Goal: Task Accomplishment & Management: Use online tool/utility

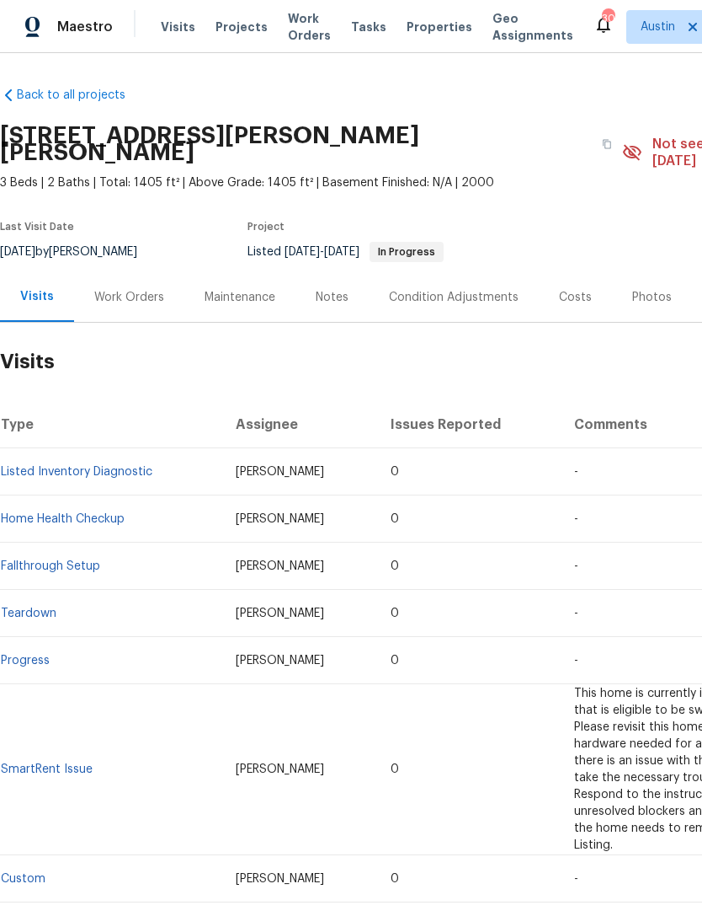
click at [313, 24] on span "Work Orders" at bounding box center [309, 27] width 43 height 34
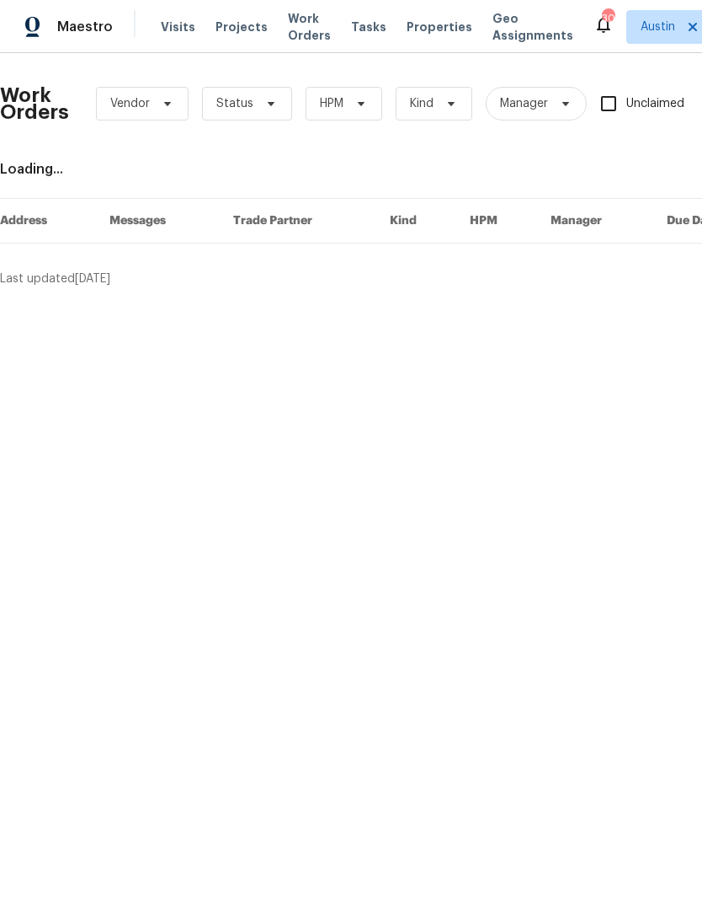
click at [413, 35] on span "Properties" at bounding box center [440, 27] width 66 height 17
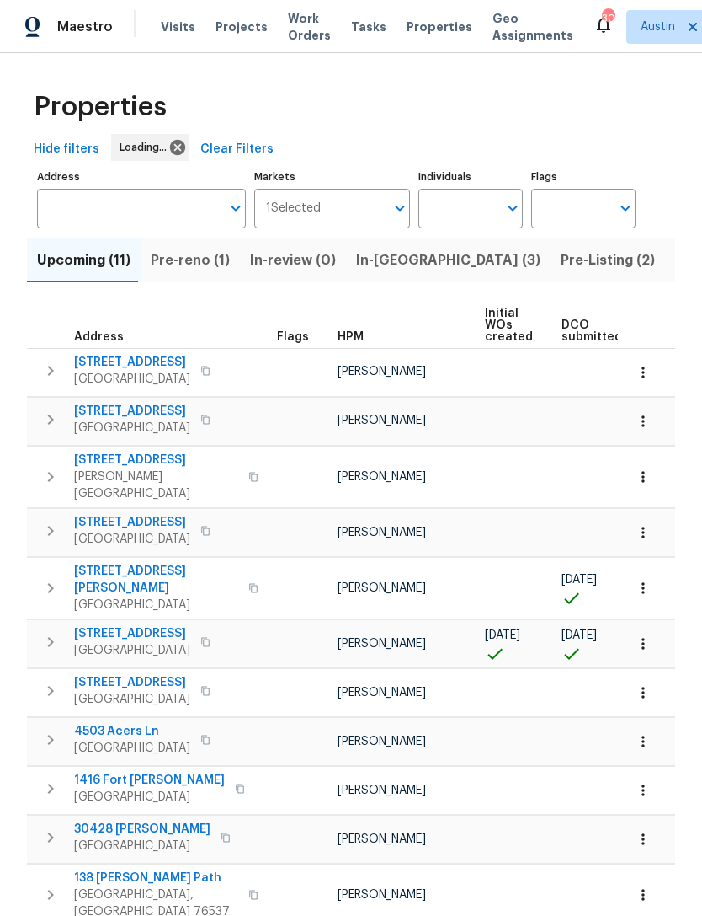
click at [168, 262] on span "Pre-reno (1)" at bounding box center [190, 260] width 79 height 24
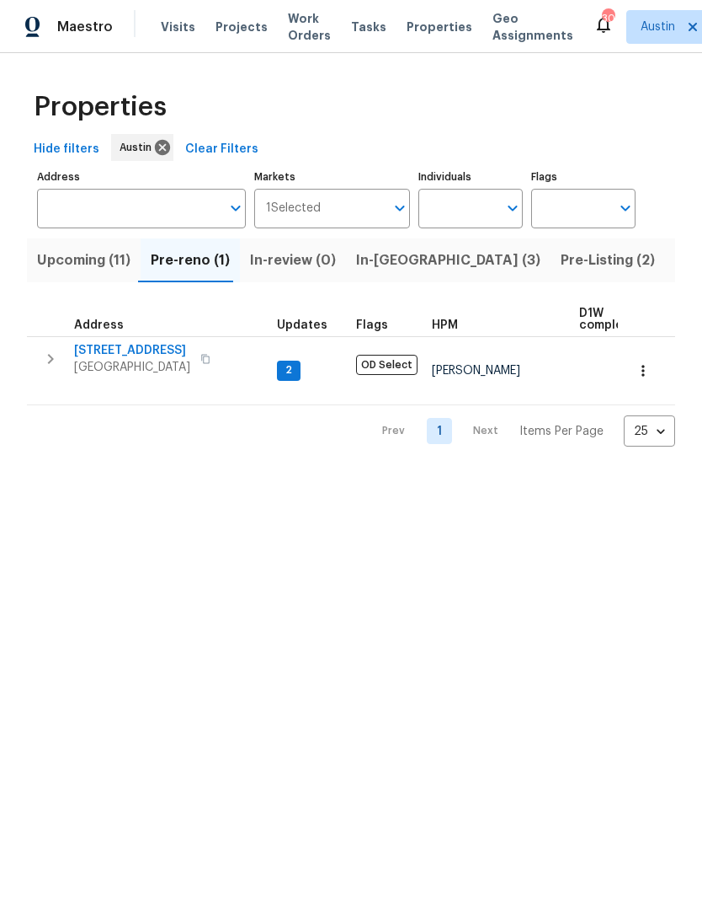
scroll to position [9, 0]
click at [48, 264] on span "Upcoming (11)" at bounding box center [83, 260] width 93 height 24
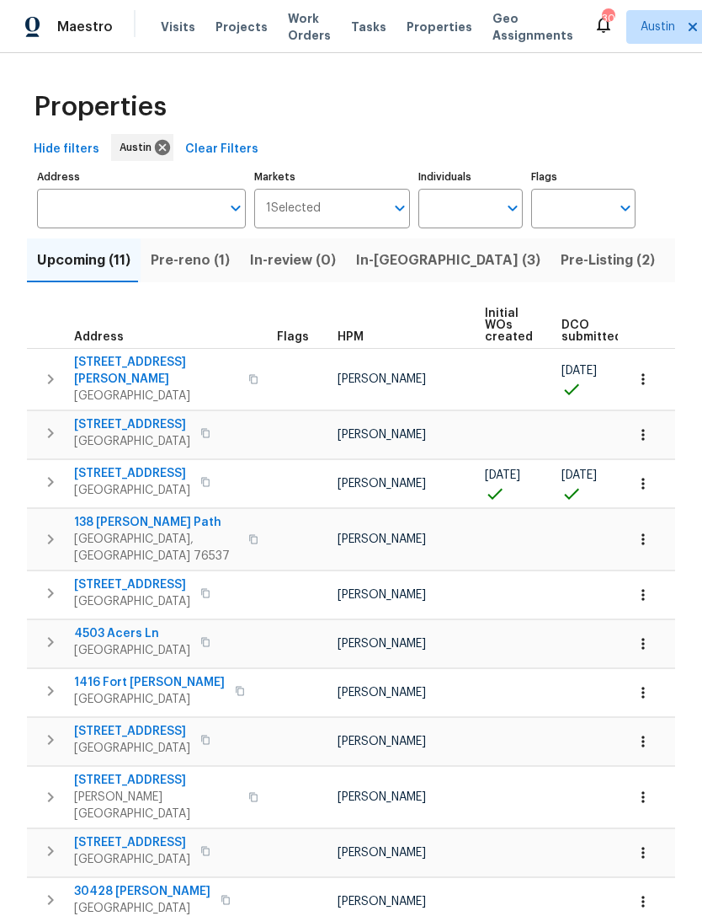
scroll to position [39, 0]
click at [392, 248] on span "In-reno (3)" at bounding box center [448, 260] width 184 height 24
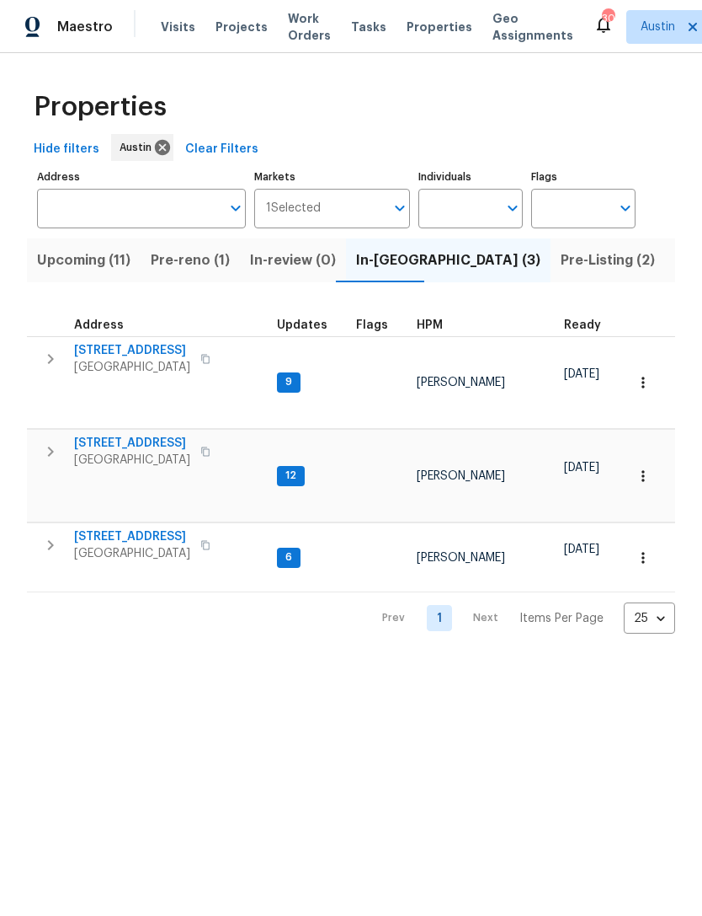
click at [84, 344] on span "188 Dandelion Trl" at bounding box center [132, 350] width 116 height 17
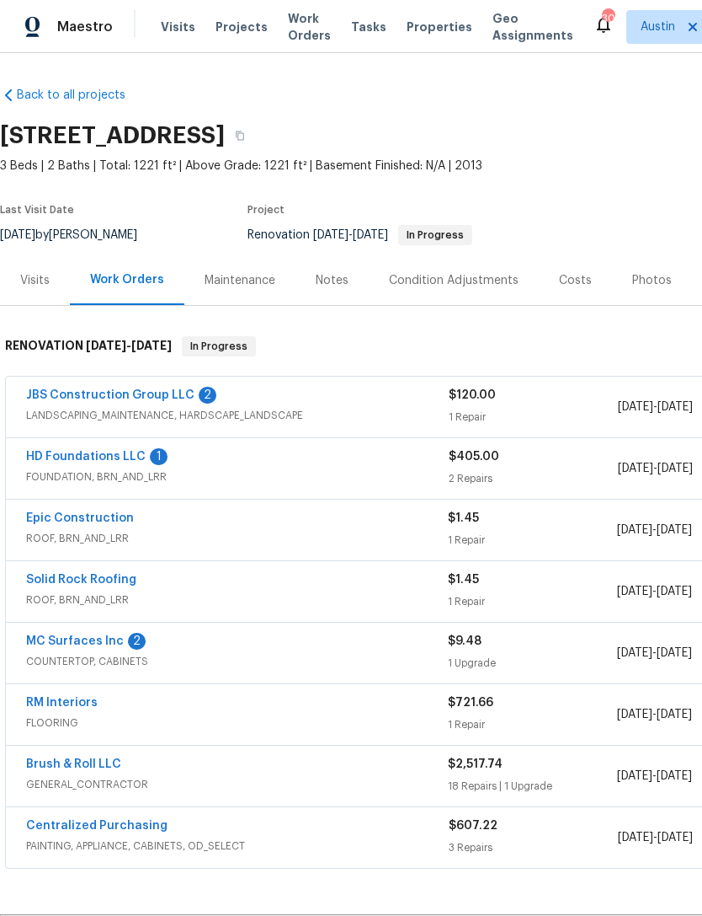
click at [583, 287] on div "Costs" at bounding box center [575, 280] width 33 height 17
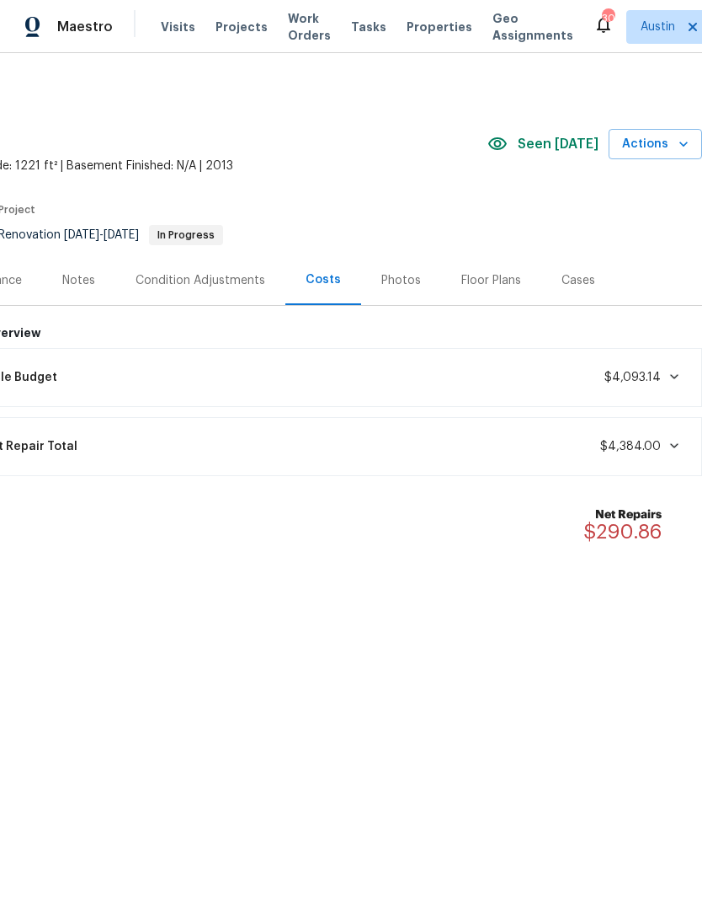
scroll to position [0, 249]
click at [671, 446] on icon at bounding box center [674, 445] width 13 height 13
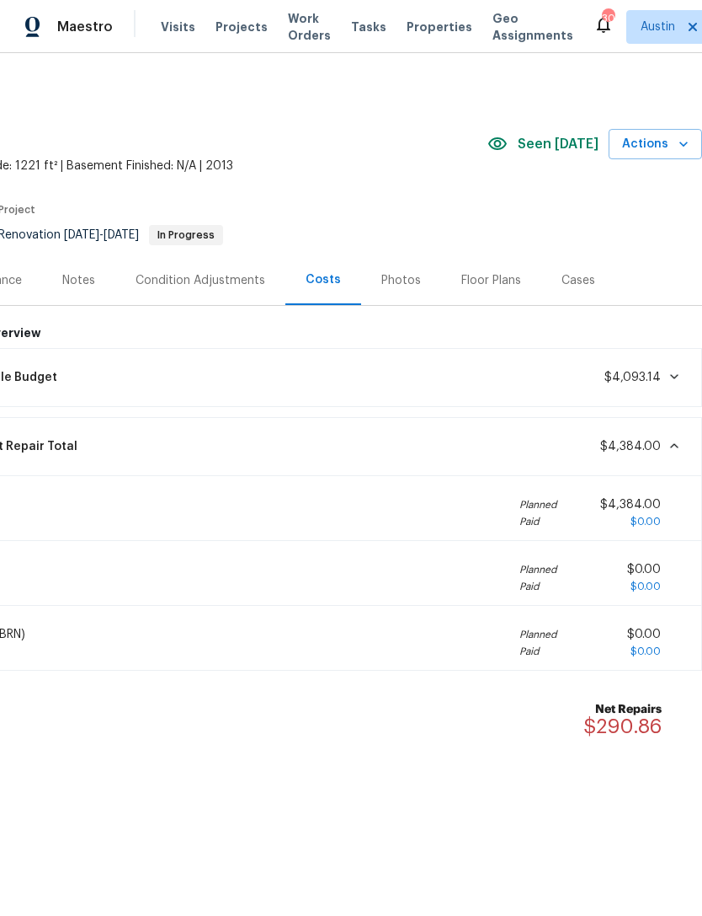
click at [670, 373] on icon at bounding box center [674, 376] width 13 height 13
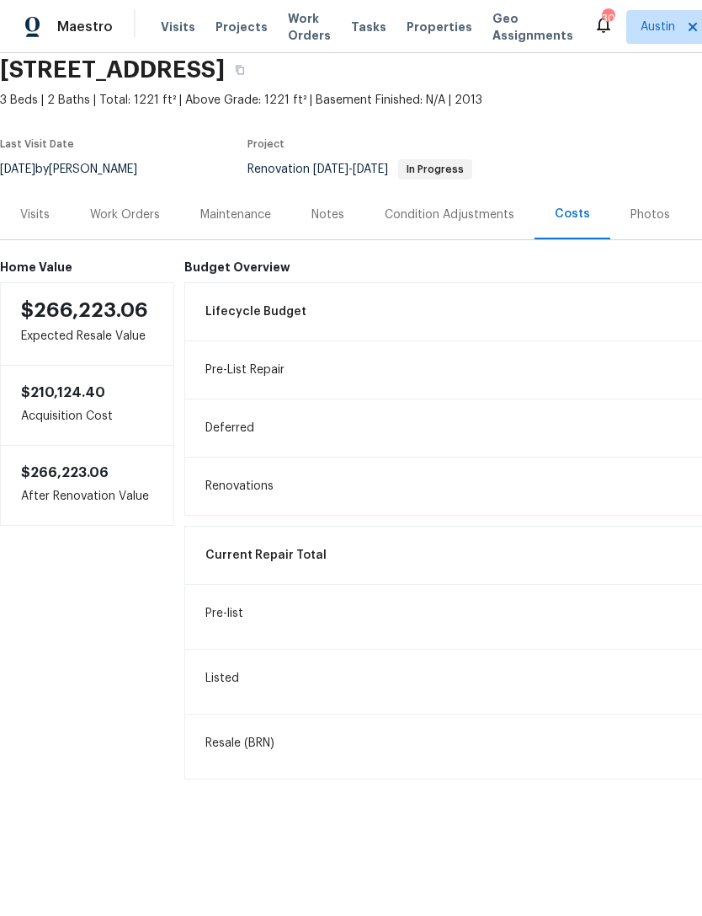
scroll to position [66, 0]
click at [106, 206] on div "Work Orders" at bounding box center [125, 214] width 70 height 17
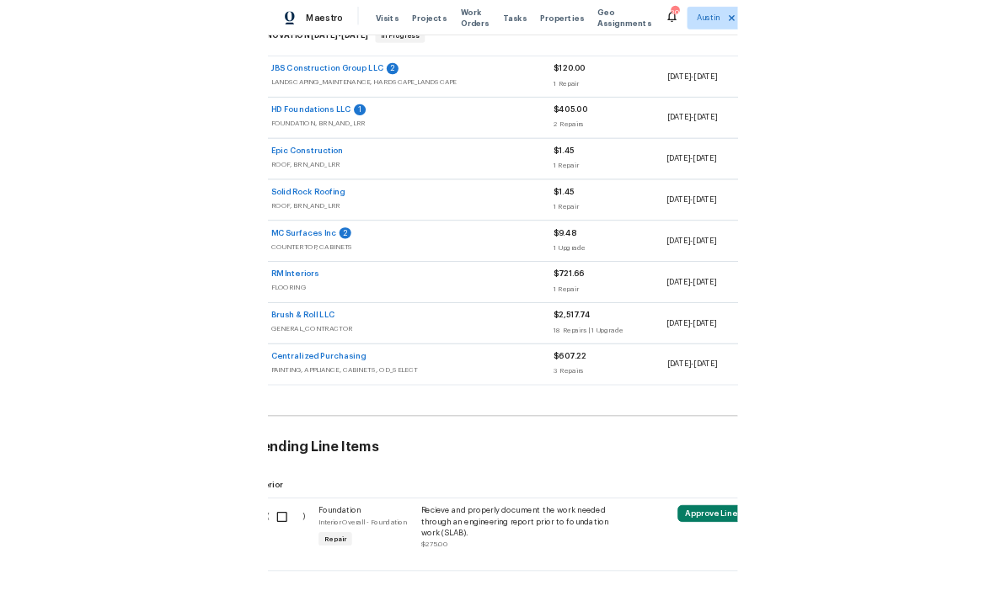
scroll to position [291, 24]
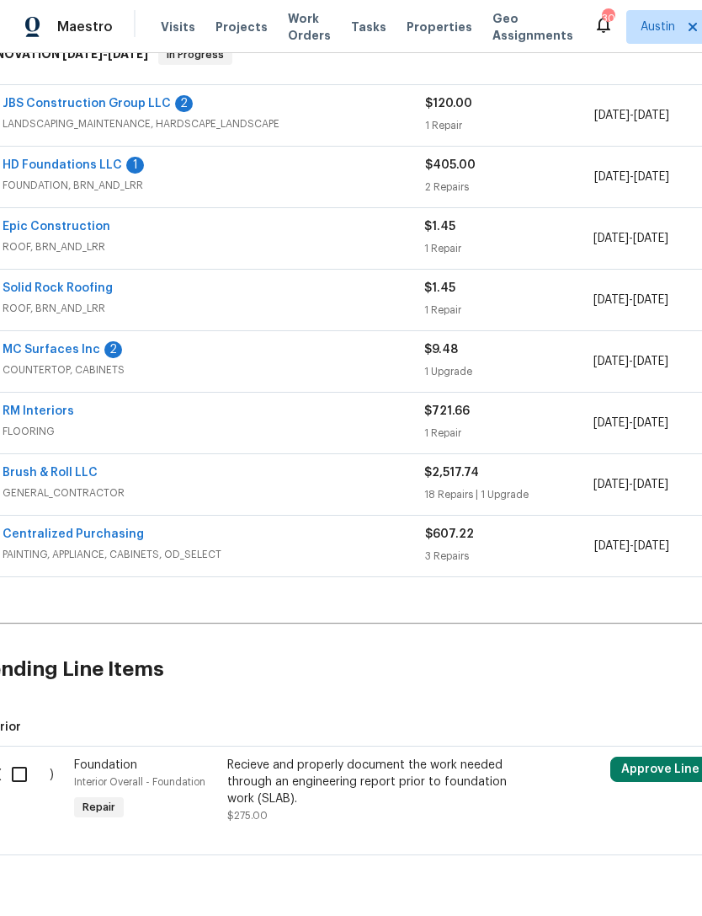
click at [494, 630] on h2 "Pending Line Items" at bounding box center [400, 669] width 848 height 78
click at [500, 630] on h2 "Pending Line Items" at bounding box center [400, 669] width 848 height 78
click at [499, 630] on h2 "Pending Line Items" at bounding box center [400, 669] width 848 height 78
click at [502, 630] on h2 "Pending Line Items" at bounding box center [400, 669] width 848 height 78
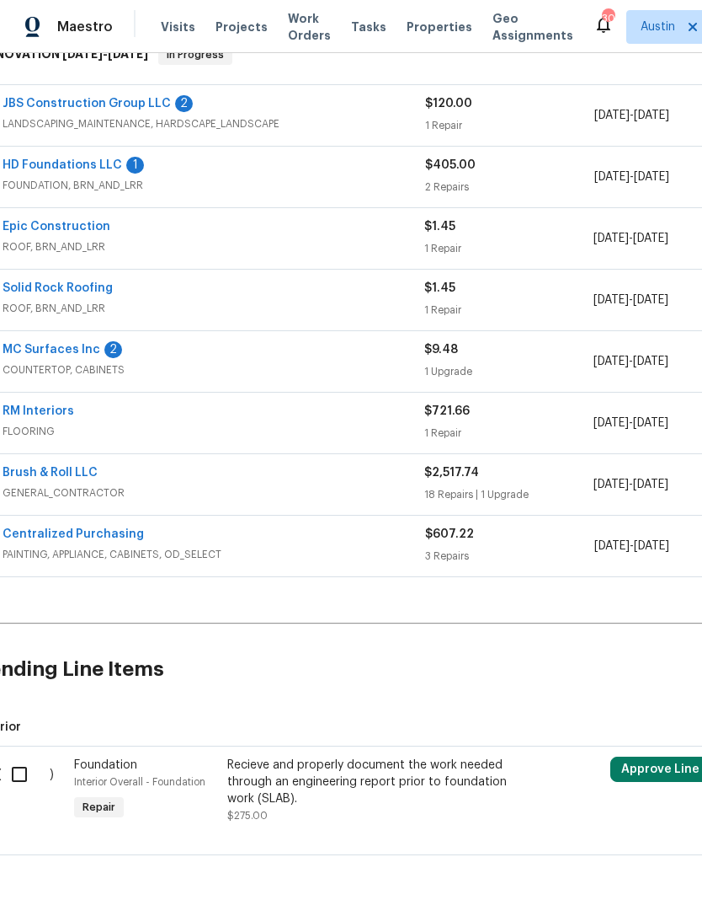
click at [502, 630] on h2 "Pending Line Items" at bounding box center [400, 669] width 848 height 78
click at [505, 630] on h2 "Pending Line Items" at bounding box center [400, 669] width 848 height 78
click at [512, 630] on h2 "Pending Line Items" at bounding box center [400, 669] width 848 height 78
click at [511, 630] on h2 "Pending Line Items" at bounding box center [400, 669] width 848 height 78
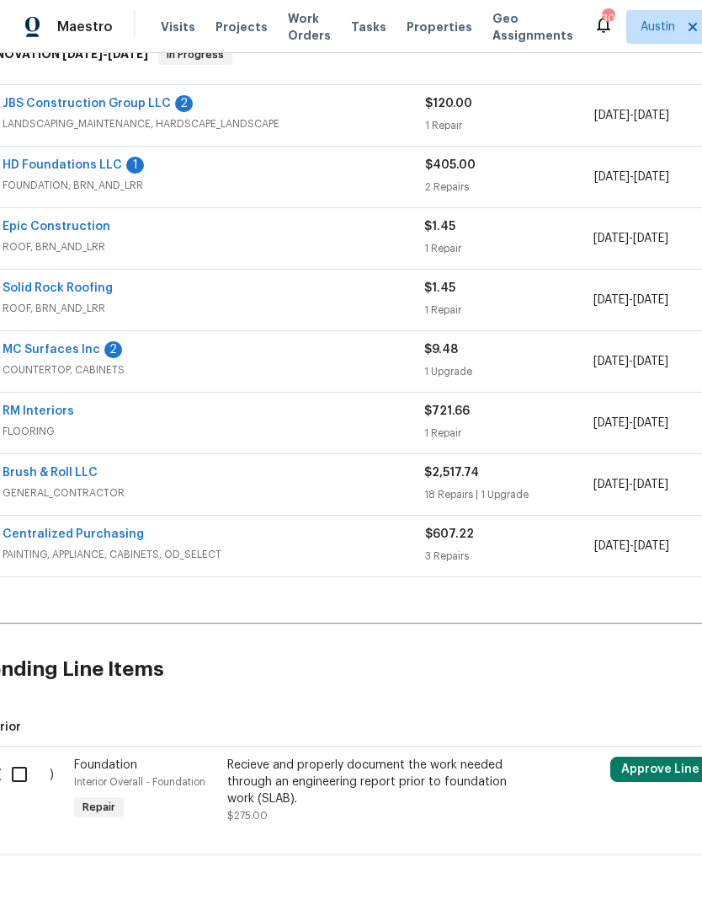
scroll to position [291, 0]
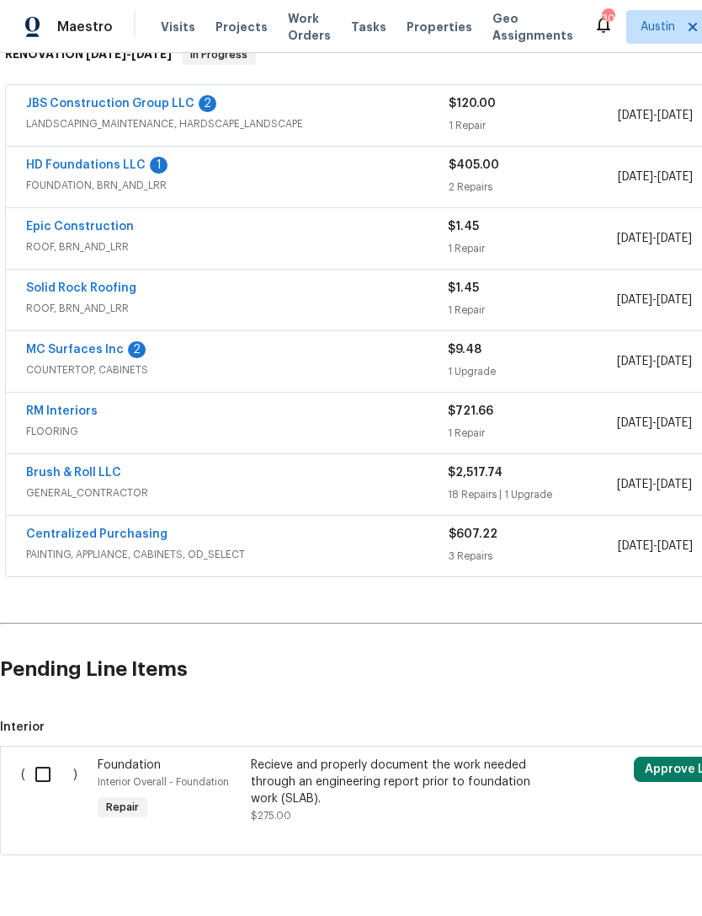
click at [36, 756] on input "checkbox" at bounding box center [49, 773] width 48 height 35
checkbox input "true"
click at [618, 884] on button "Create Work Order" at bounding box center [606, 873] width 139 height 31
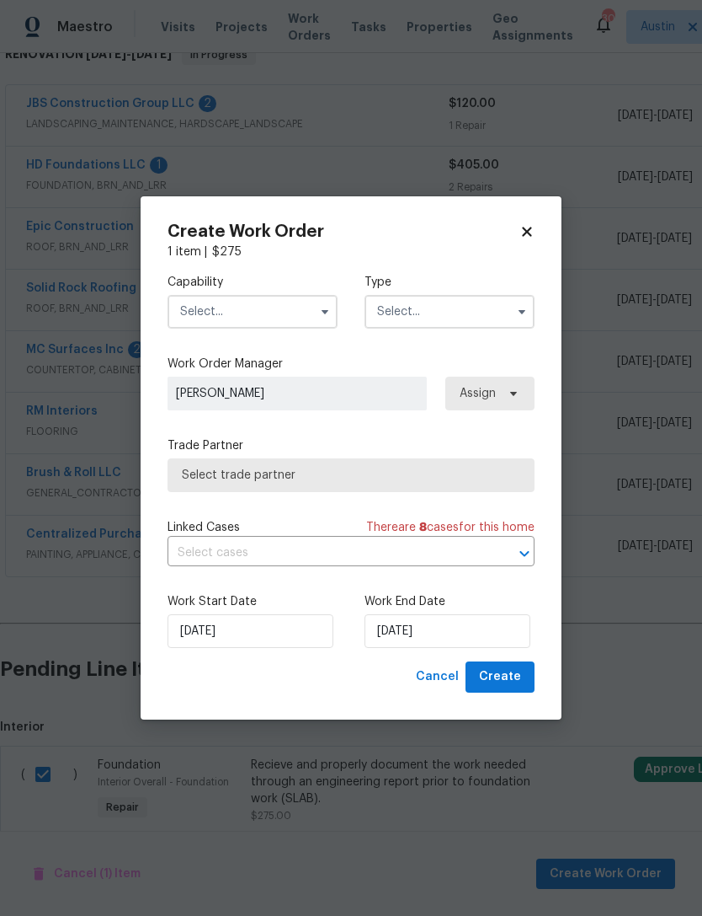
click at [290, 311] on input "text" at bounding box center [253, 312] width 170 height 34
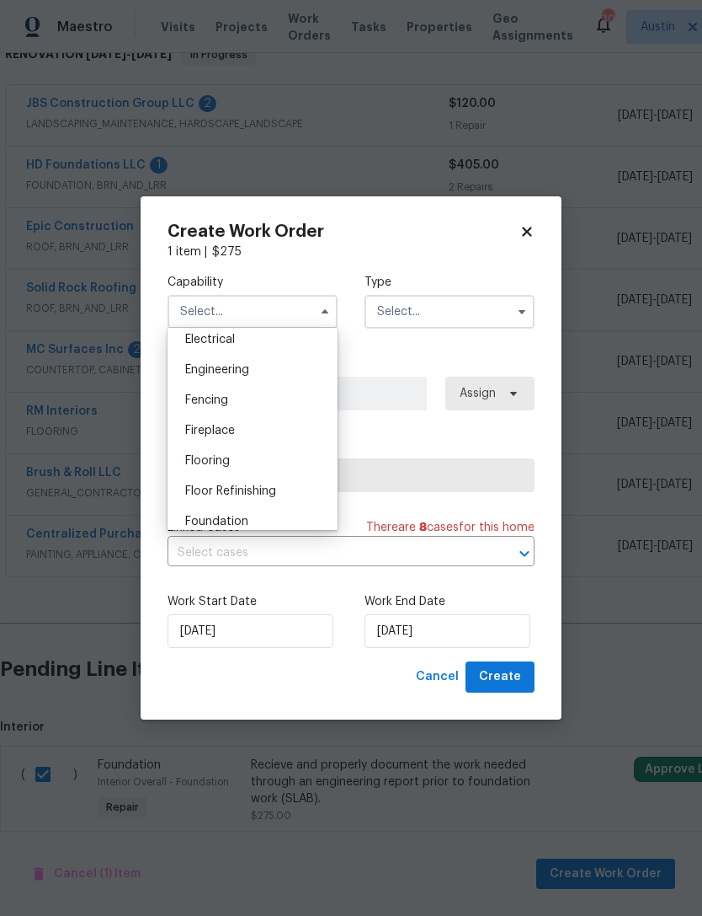
scroll to position [537, 0]
click at [280, 375] on div "Engineering" at bounding box center [253, 373] width 162 height 30
type input "Engineering"
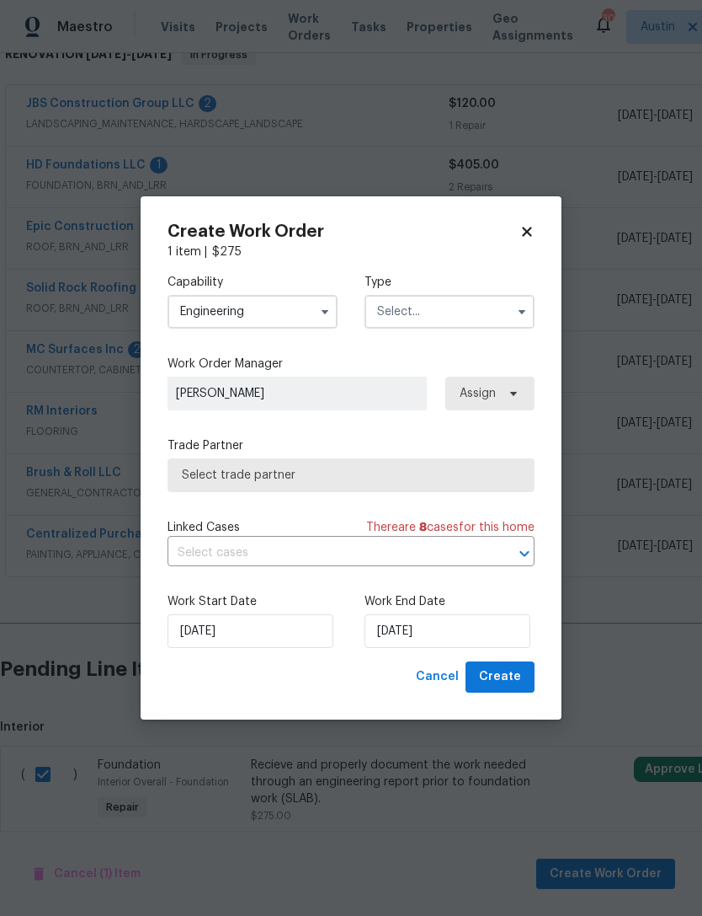
click at [449, 307] on input "text" at bounding box center [450, 312] width 170 height 34
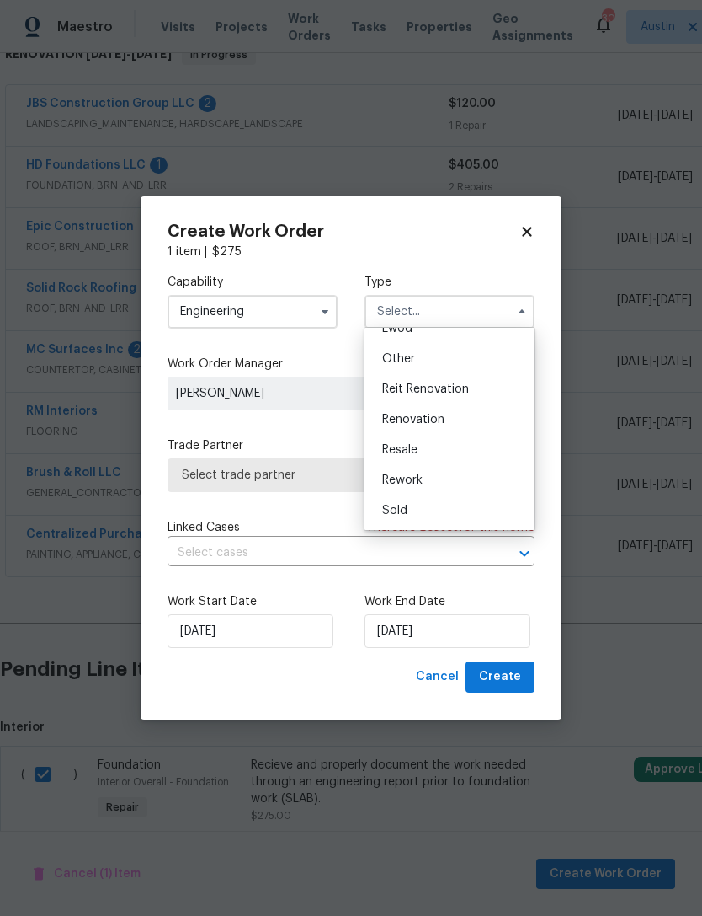
scroll to position [200, 0]
click at [456, 424] on div "Renovation" at bounding box center [450, 419] width 162 height 30
type input "Renovation"
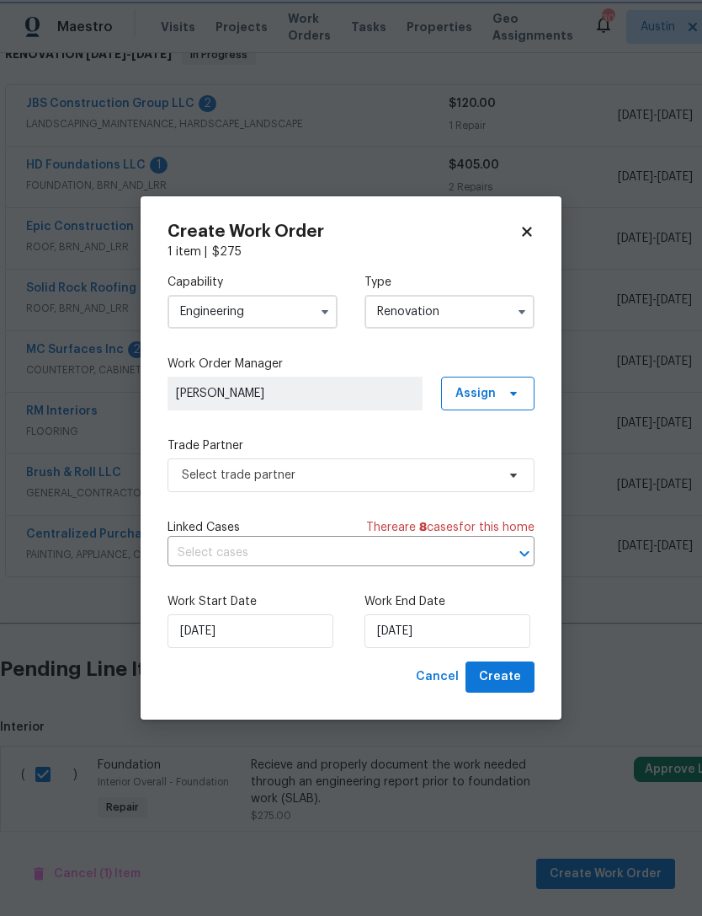
scroll to position [0, 0]
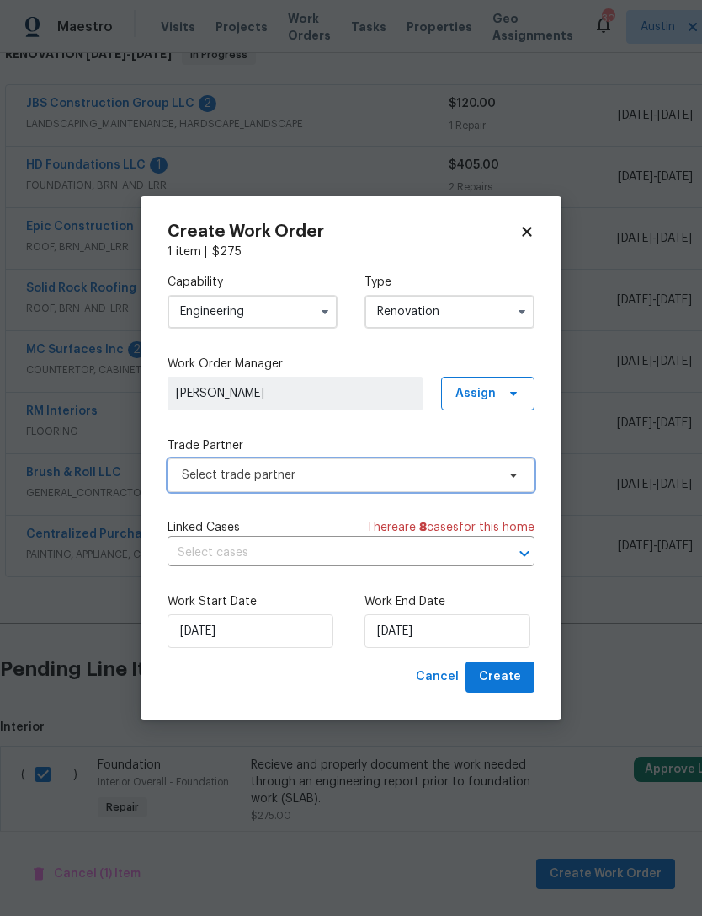
click at [335, 478] on span "Select trade partner" at bounding box center [339, 475] width 314 height 17
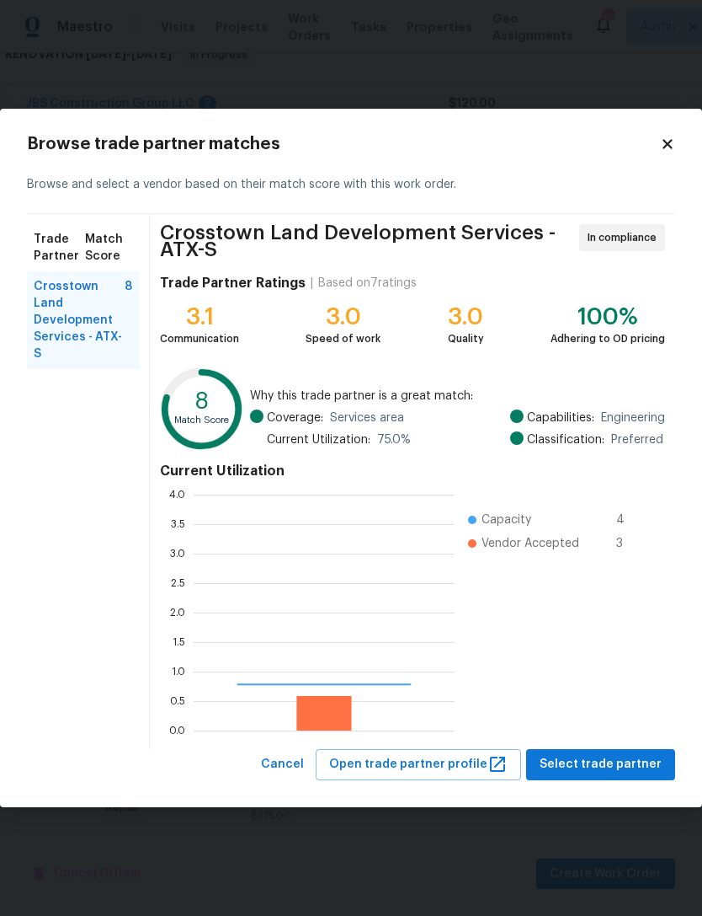
scroll to position [236, 261]
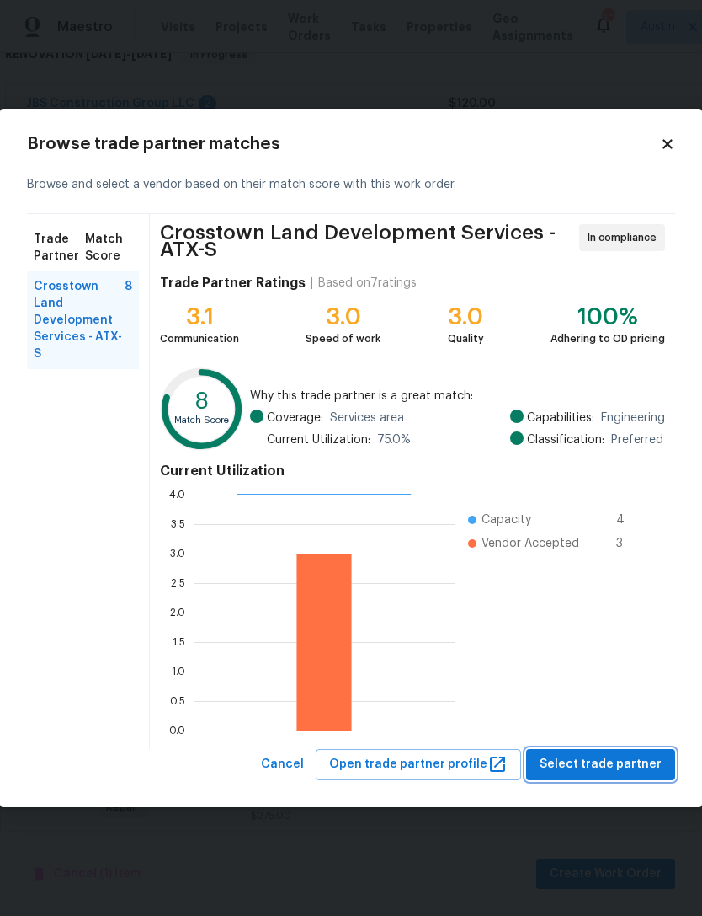
click at [611, 770] on span "Select trade partner" at bounding box center [601, 764] width 122 height 21
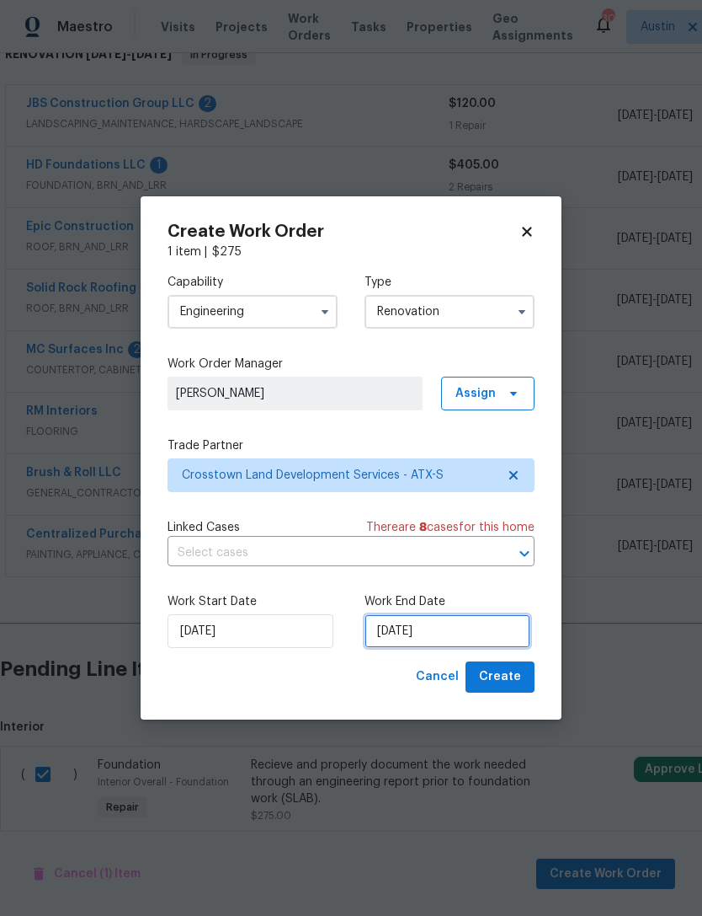
click at [413, 634] on input "[DATE]" at bounding box center [448, 631] width 166 height 34
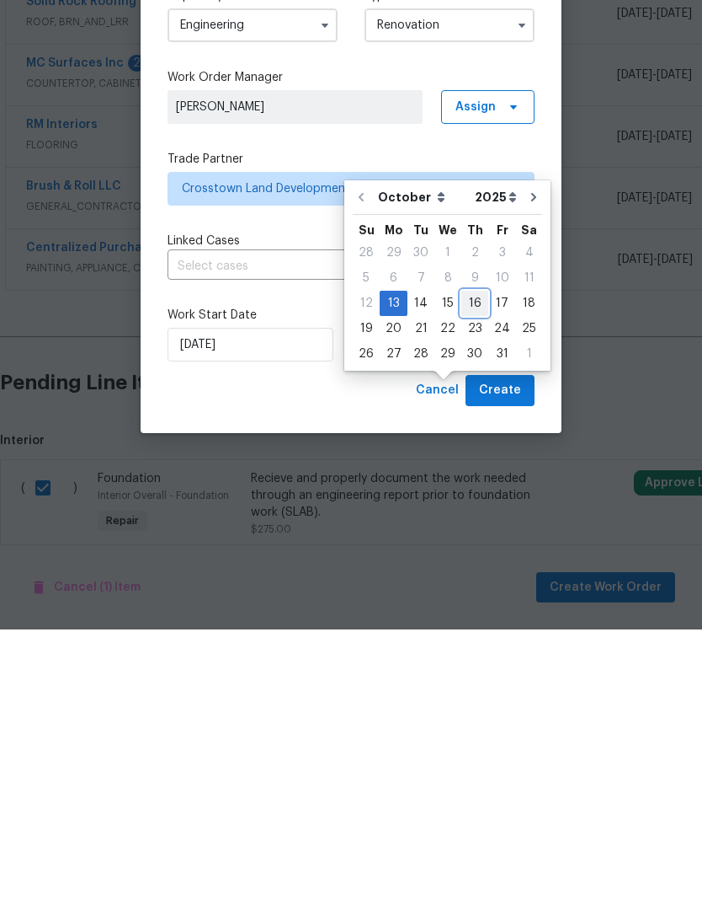
click at [474, 578] on div "16" at bounding box center [475, 590] width 27 height 24
type input "[DATE]"
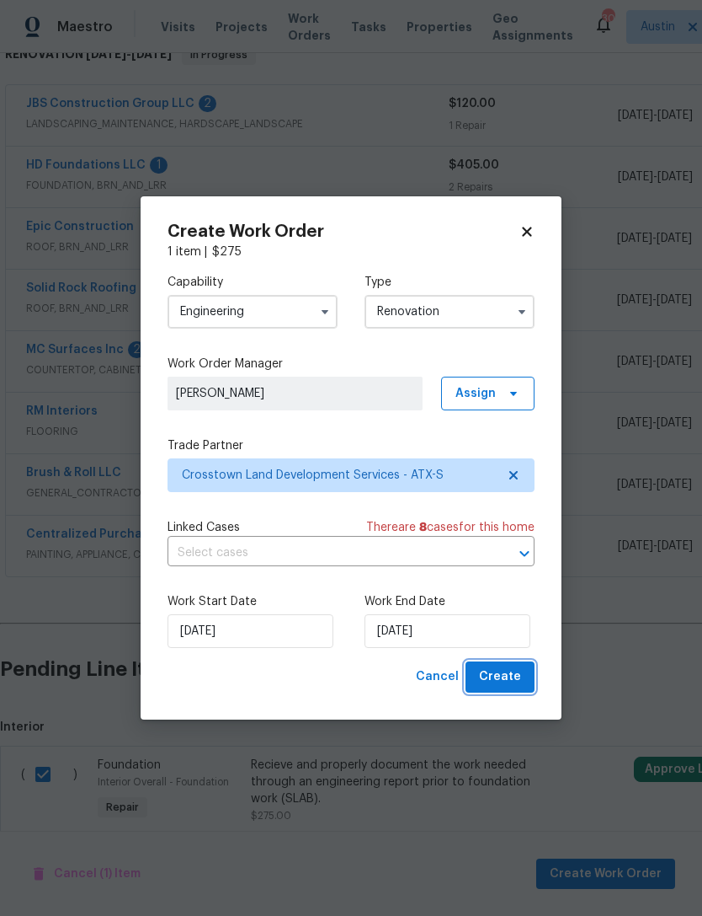
click at [515, 681] on span "Create" at bounding box center [500, 676] width 42 height 21
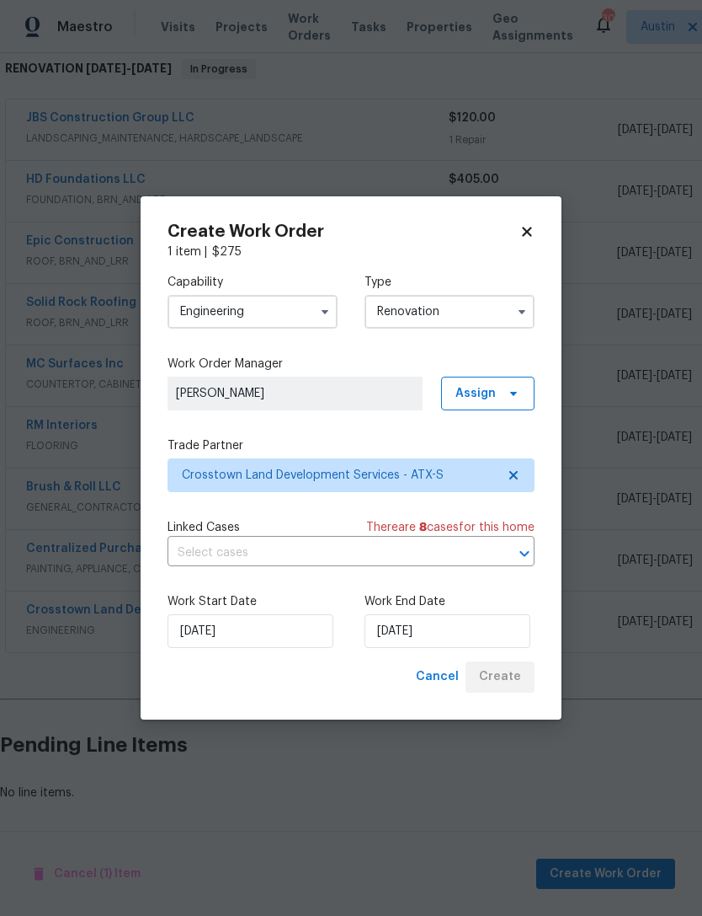
scroll to position [222, 0]
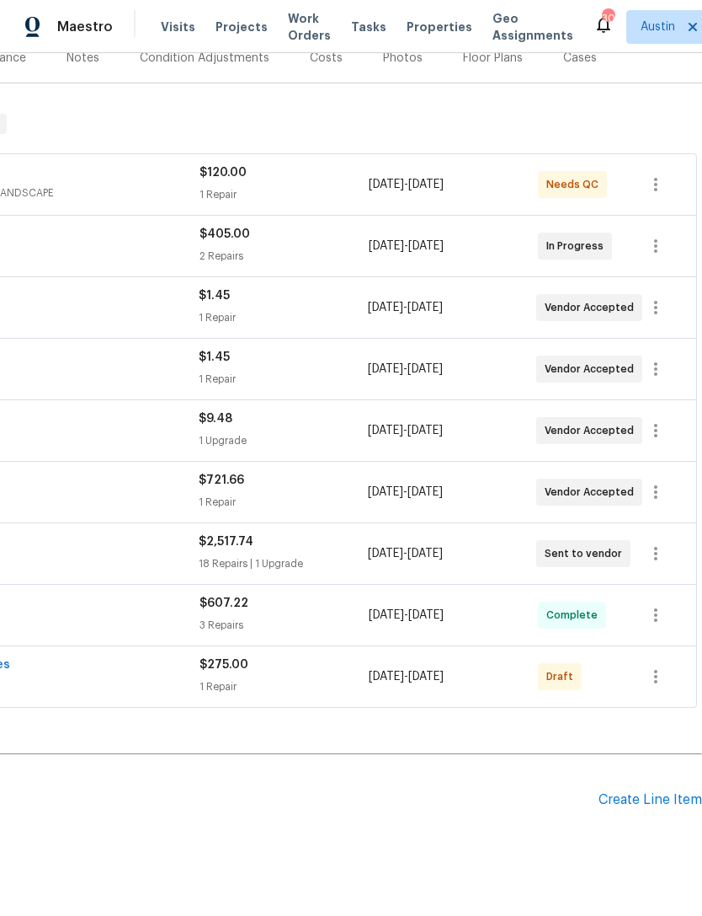
scroll to position [222, 249]
click at [658, 686] on icon "button" at bounding box center [656, 676] width 20 height 20
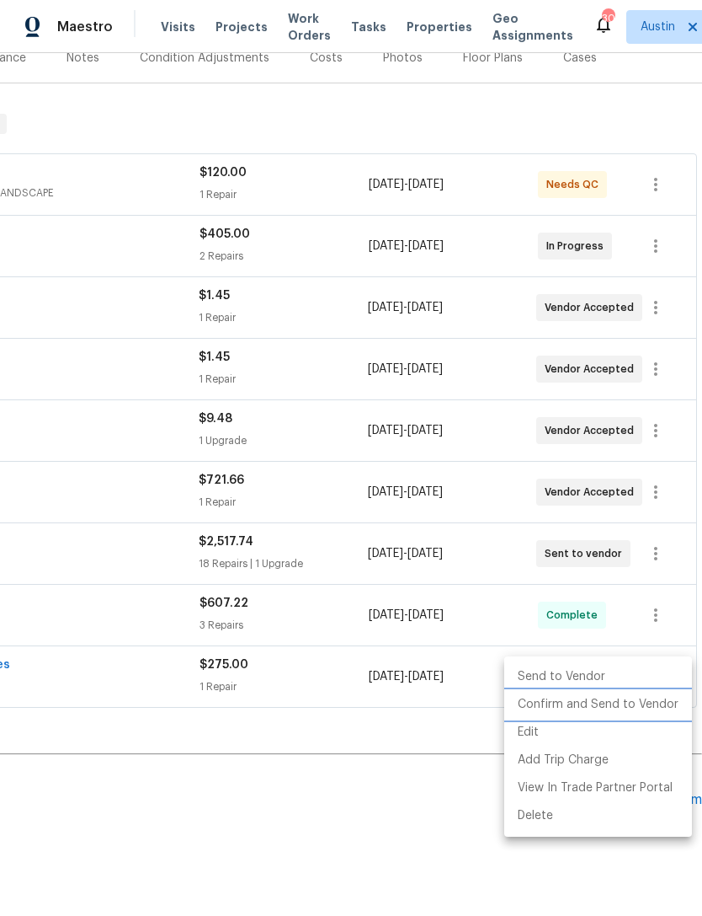
click at [629, 712] on li "Confirm and Send to Vendor" at bounding box center [599, 705] width 188 height 28
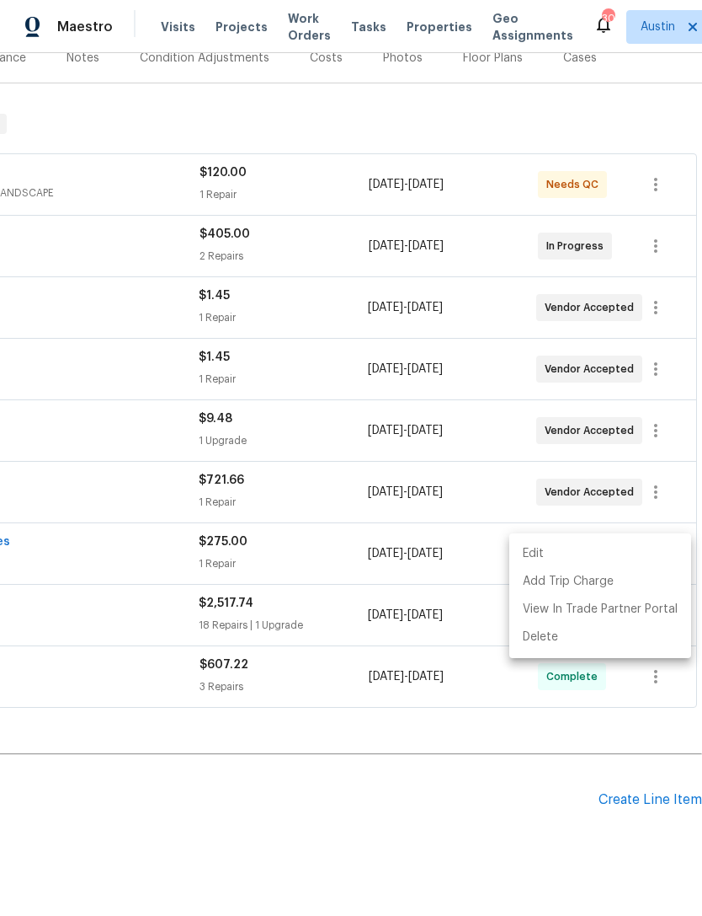
click at [364, 828] on div at bounding box center [351, 458] width 702 height 916
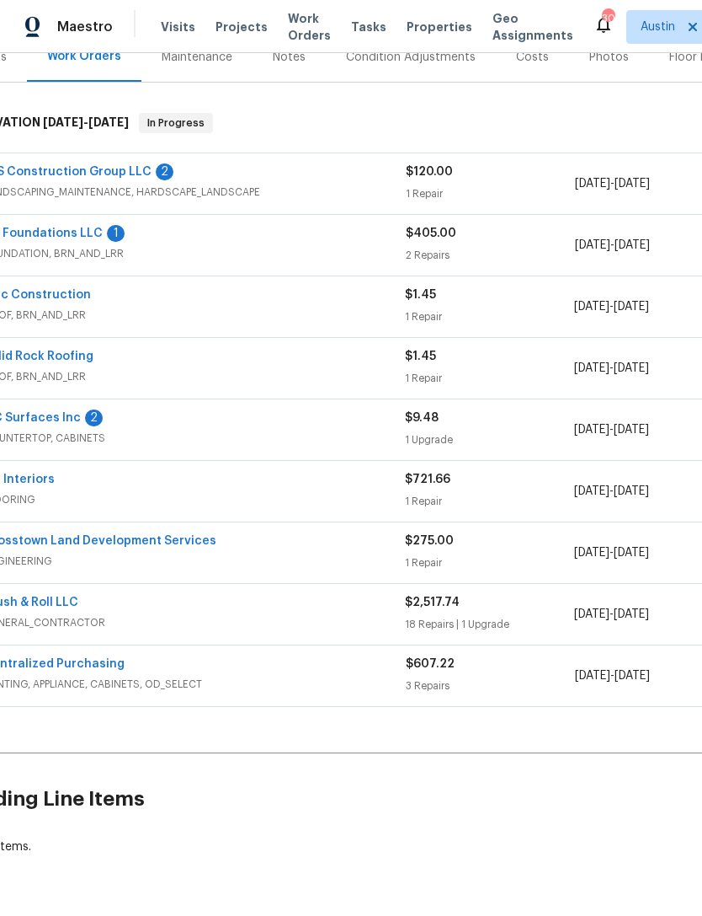
scroll to position [222, 43]
click at [25, 544] on link "Crosstown Land Development Services" at bounding box center [99, 542] width 233 height 12
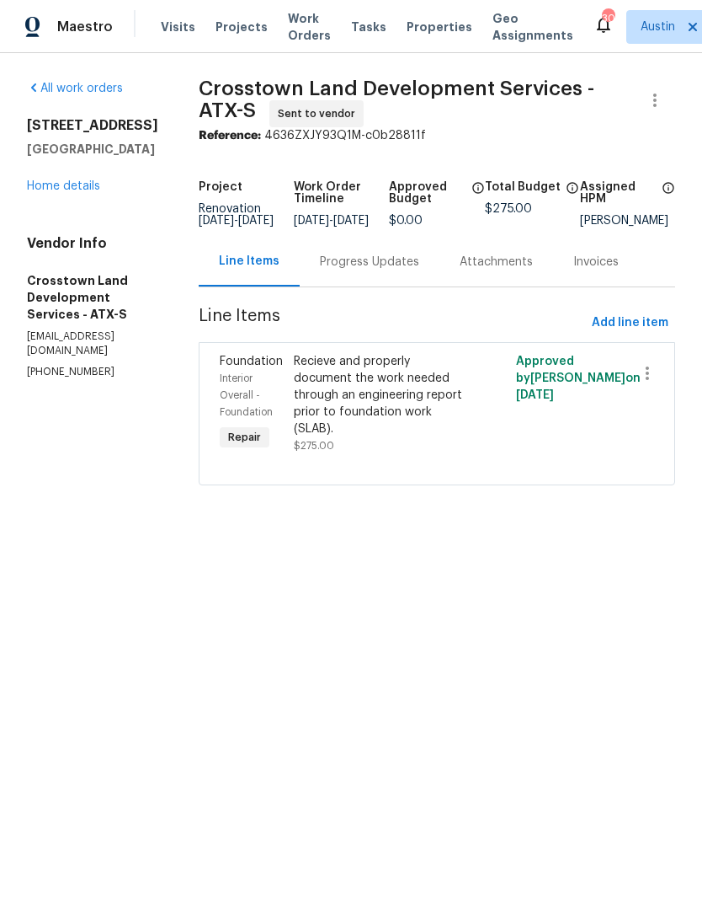
click at [390, 270] on div "Progress Updates" at bounding box center [369, 262] width 99 height 17
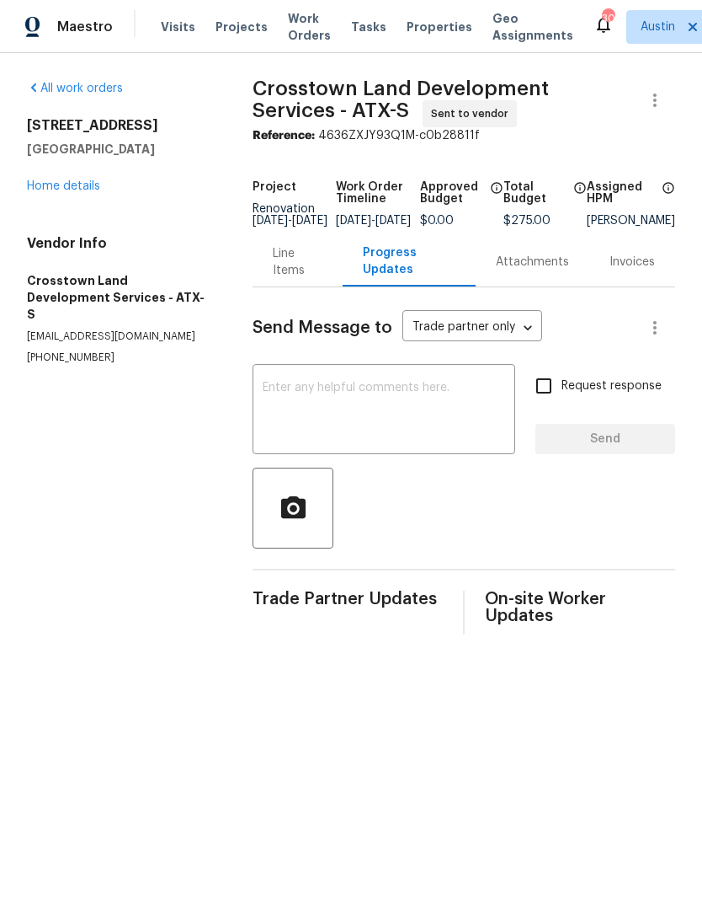
click at [439, 431] on textarea at bounding box center [384, 411] width 243 height 59
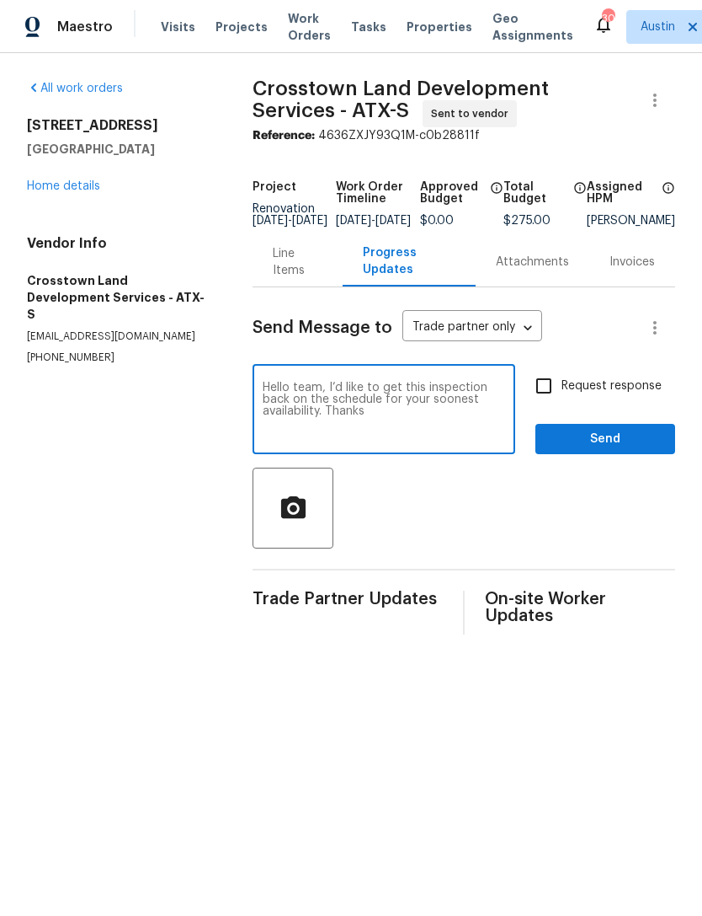
type textarea "Hello team, I’d like to get this inspection back on the schedule for your soone…"
click at [558, 400] on input "Request response" at bounding box center [543, 385] width 35 height 35
checkbox input "true"
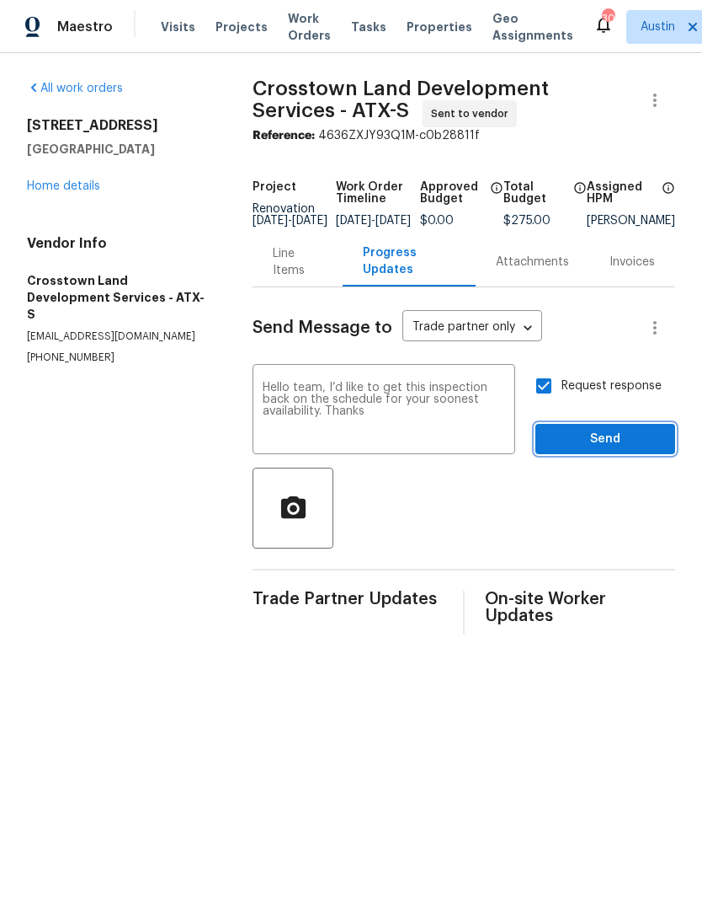
click at [611, 455] on button "Send" at bounding box center [606, 439] width 140 height 31
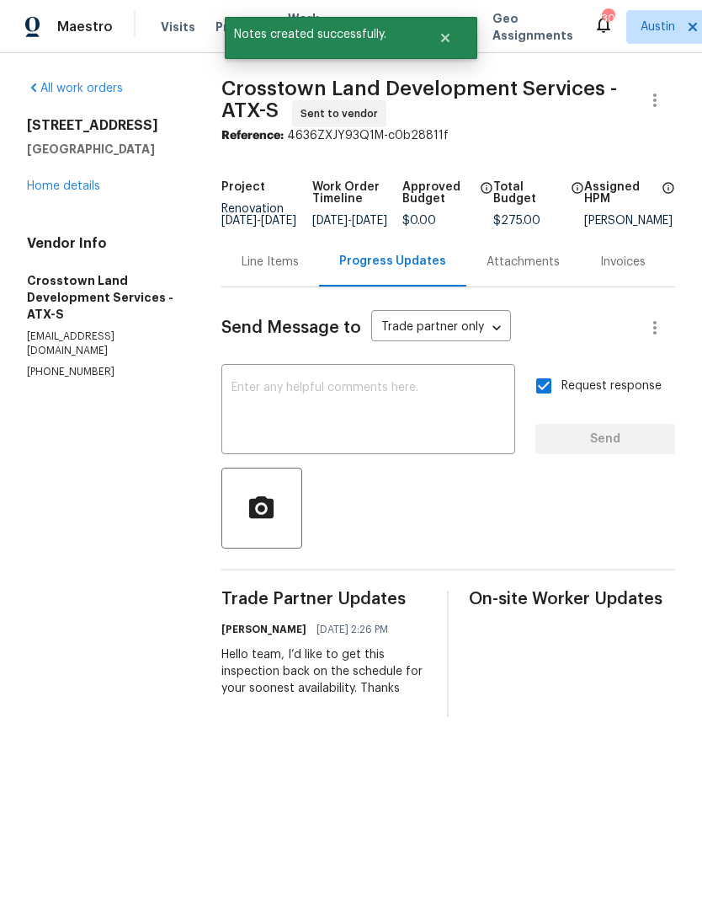
click at [278, 264] on div "Line Items" at bounding box center [270, 262] width 57 height 17
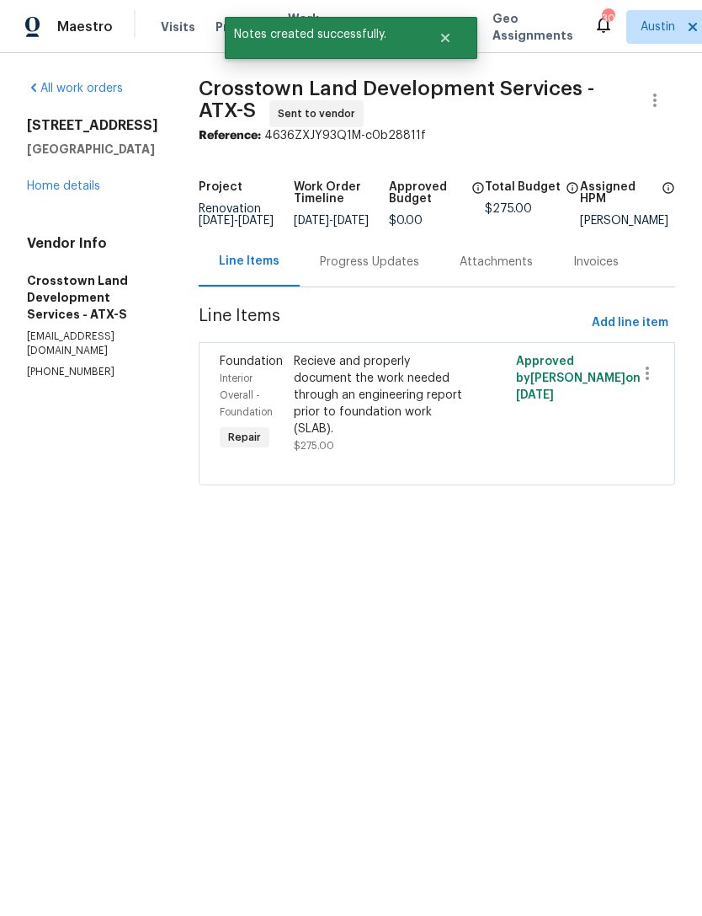
click at [47, 186] on link "Home details" at bounding box center [63, 186] width 73 height 12
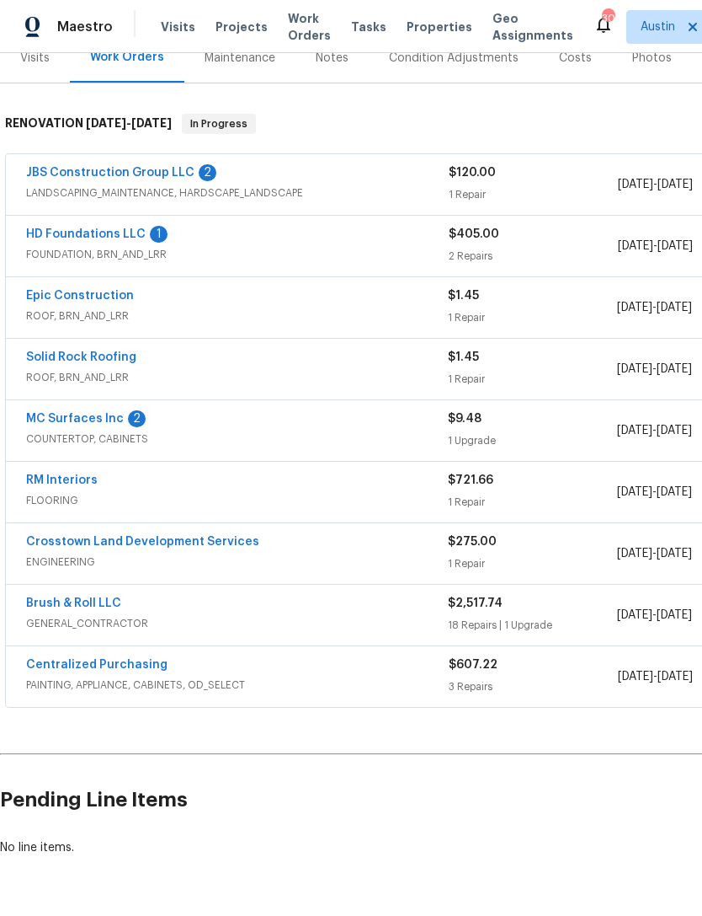
scroll to position [222, 0]
click at [56, 167] on link "JBS Construction Group LLC" at bounding box center [110, 173] width 168 height 12
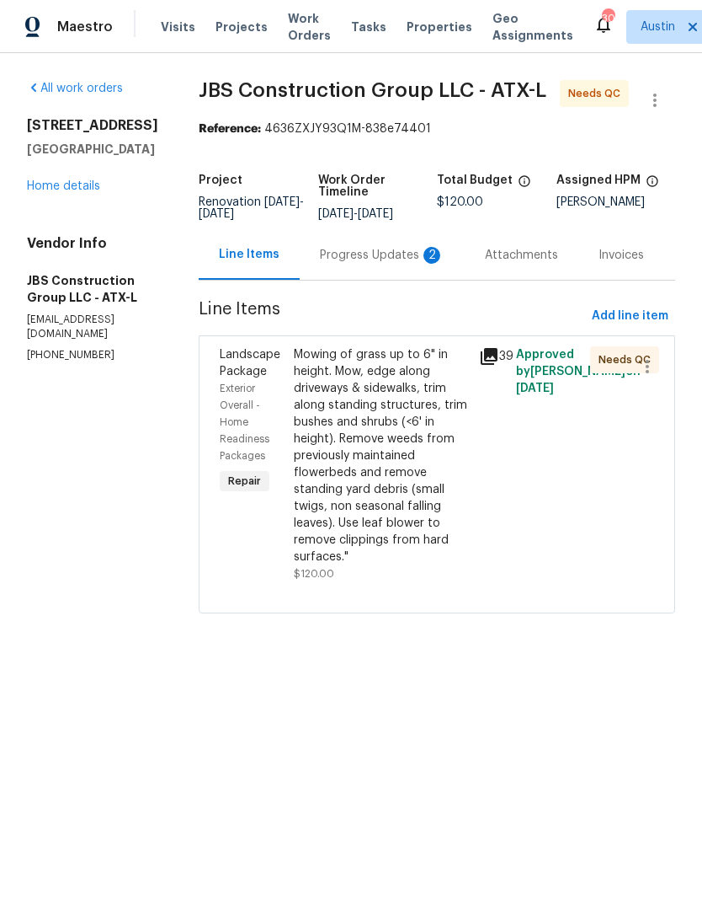
click at [377, 264] on div "Progress Updates 2" at bounding box center [382, 255] width 125 height 17
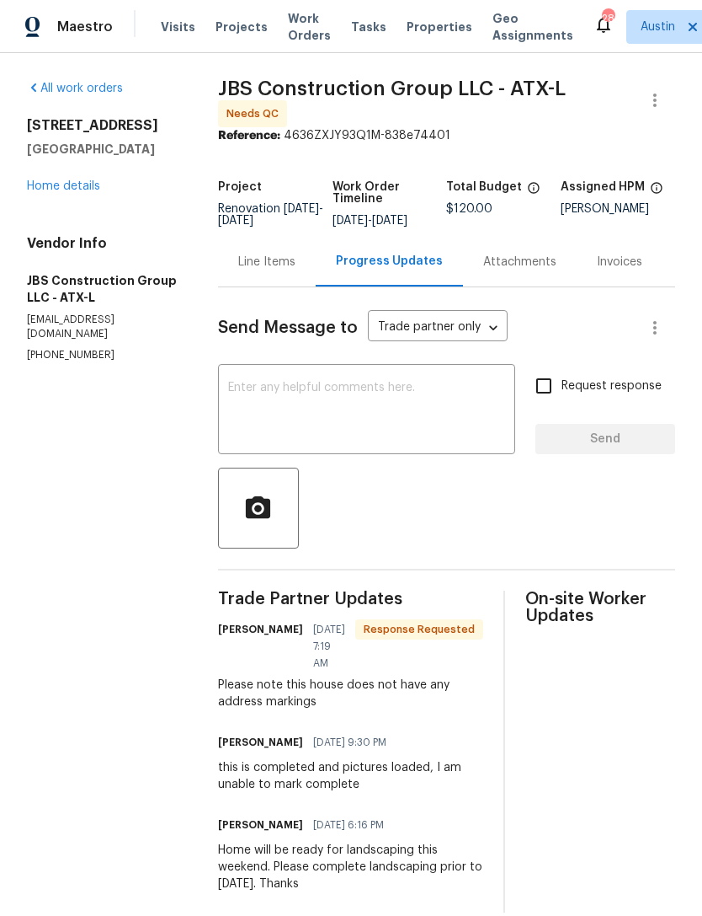
scroll to position [22, 0]
click at [274, 254] on div "Line Items" at bounding box center [266, 262] width 57 height 17
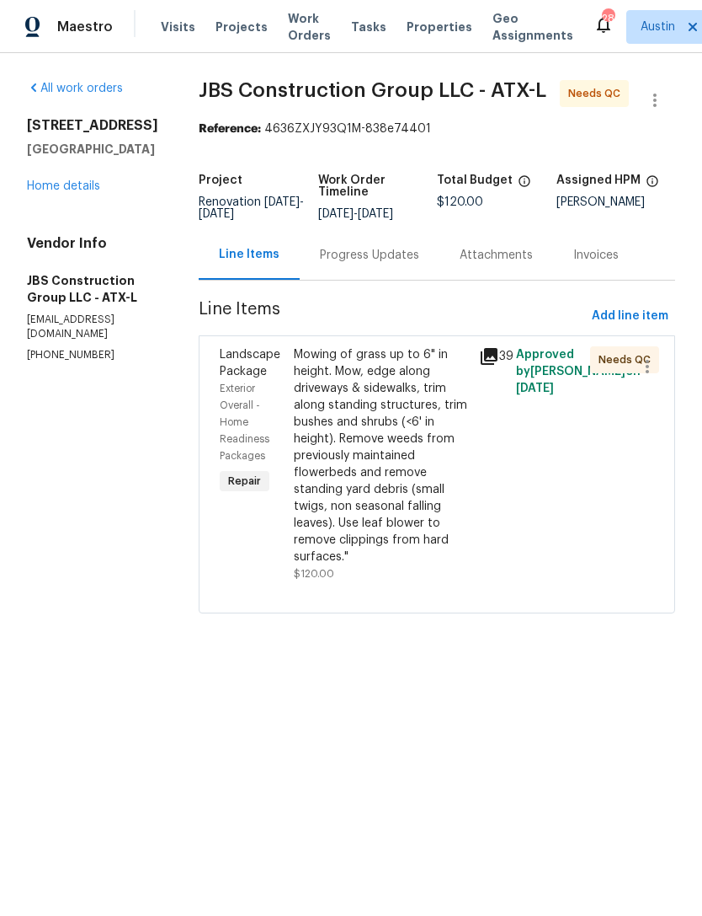
click at [375, 417] on div "Mowing of grass up to 6" in height. Mow, edge along driveways & sidewalks, trim…" at bounding box center [381, 455] width 175 height 219
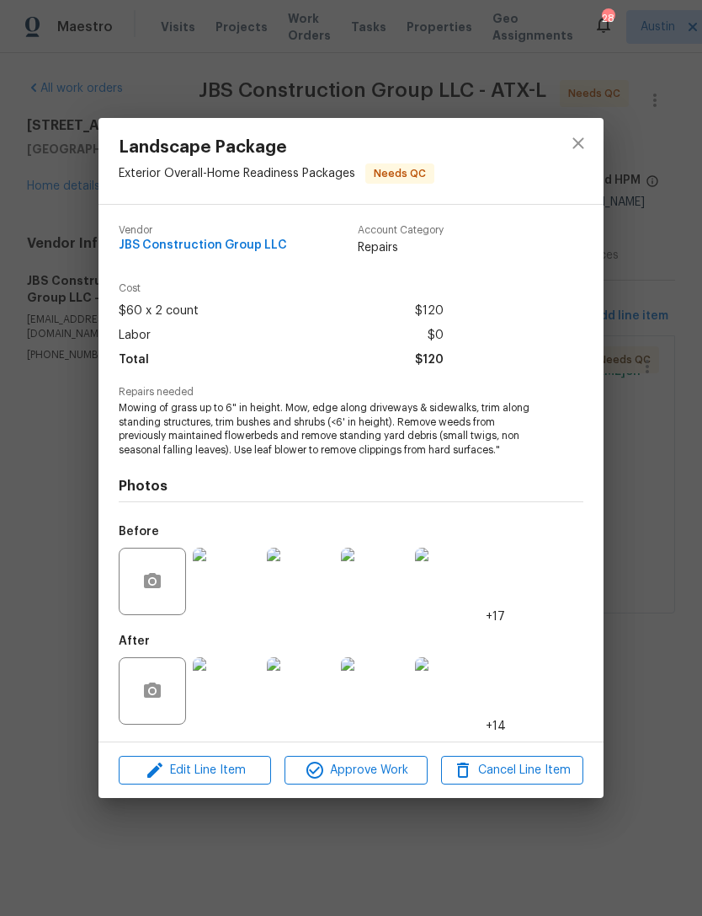
click at [217, 705] on img at bounding box center [226, 690] width 67 height 67
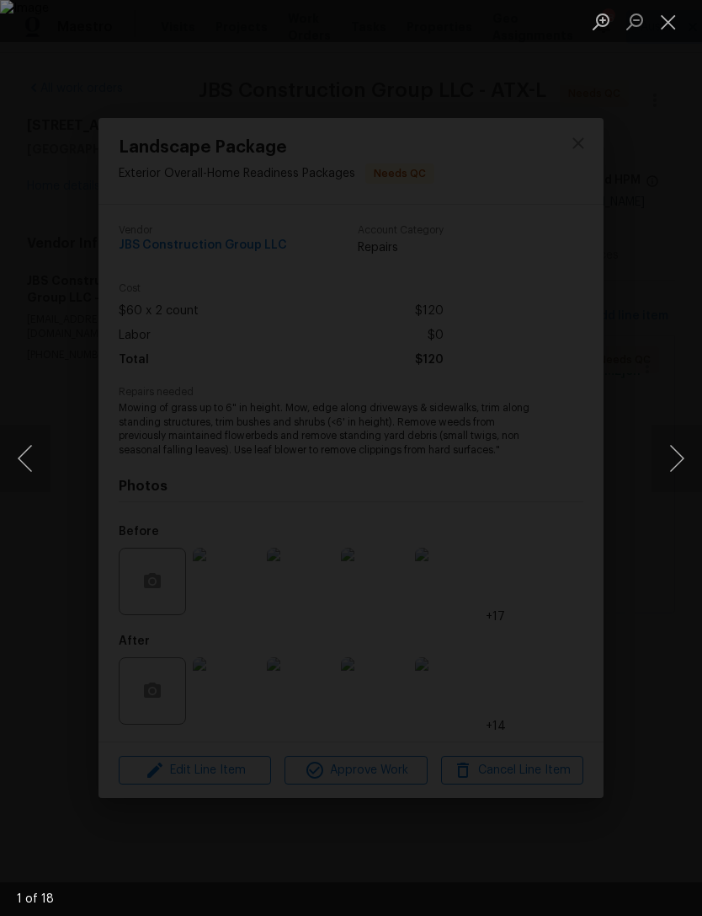
click at [658, 451] on button "Next image" at bounding box center [677, 457] width 51 height 67
click at [671, 456] on button "Next image" at bounding box center [677, 457] width 51 height 67
click at [668, 451] on button "Next image" at bounding box center [677, 457] width 51 height 67
click at [673, 456] on button "Next image" at bounding box center [677, 457] width 51 height 67
click at [672, 456] on button "Next image" at bounding box center [677, 457] width 51 height 67
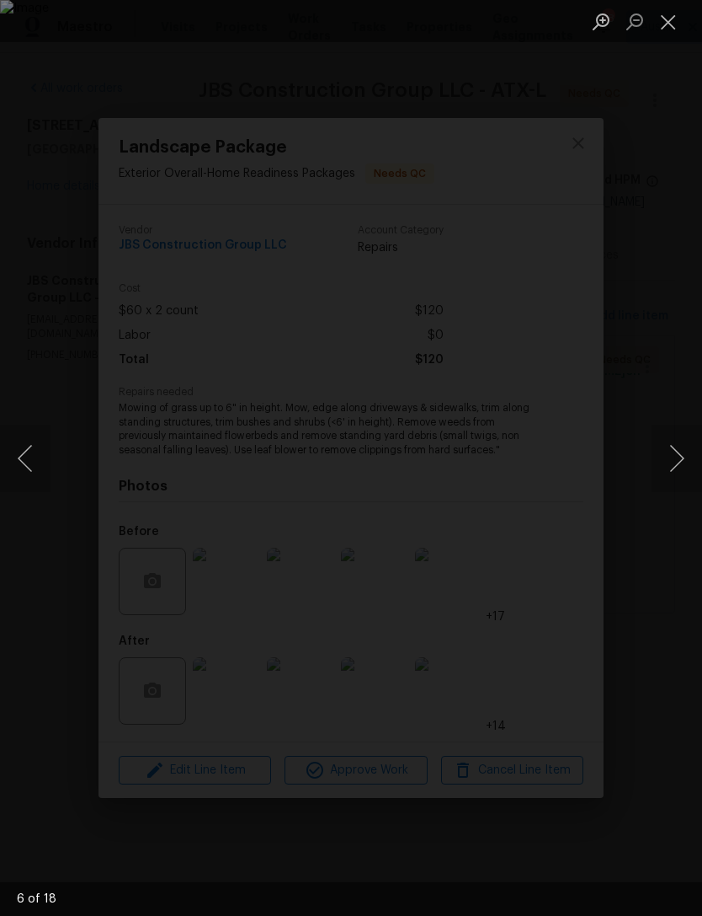
click at [677, 455] on button "Next image" at bounding box center [677, 457] width 51 height 67
click at [674, 456] on button "Next image" at bounding box center [677, 457] width 51 height 67
click at [677, 458] on button "Next image" at bounding box center [677, 457] width 51 height 67
click at [546, 307] on img "Lightbox" at bounding box center [351, 458] width 702 height 916
click at [528, 271] on div "Lightbox" at bounding box center [351, 458] width 702 height 916
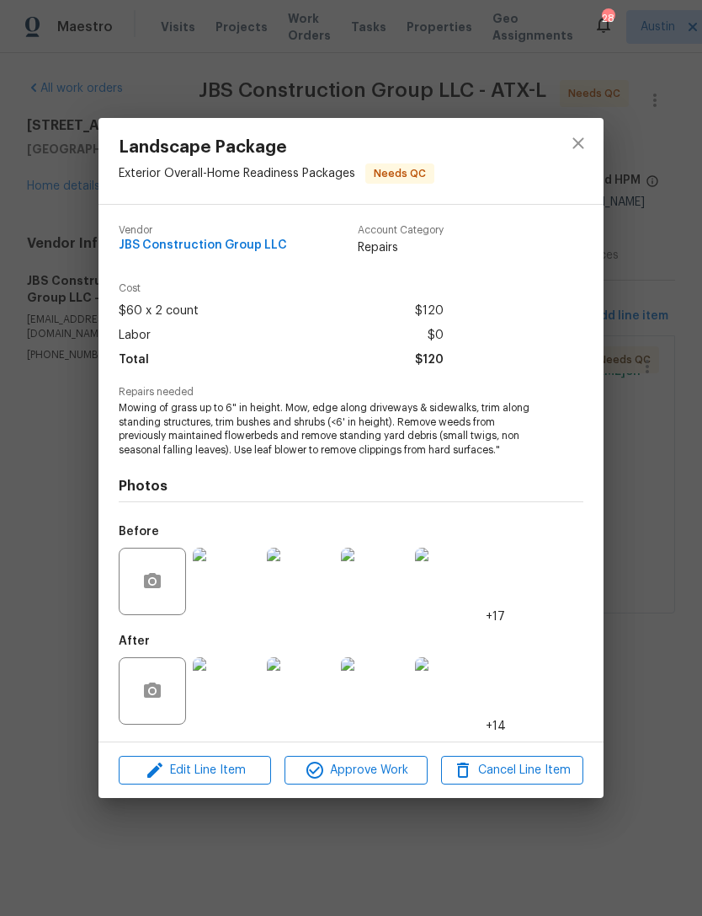
click at [469, 57] on div "Landscape Package Exterior Overall - Home Readiness Packages Needs QC Vendor JB…" at bounding box center [351, 458] width 702 height 916
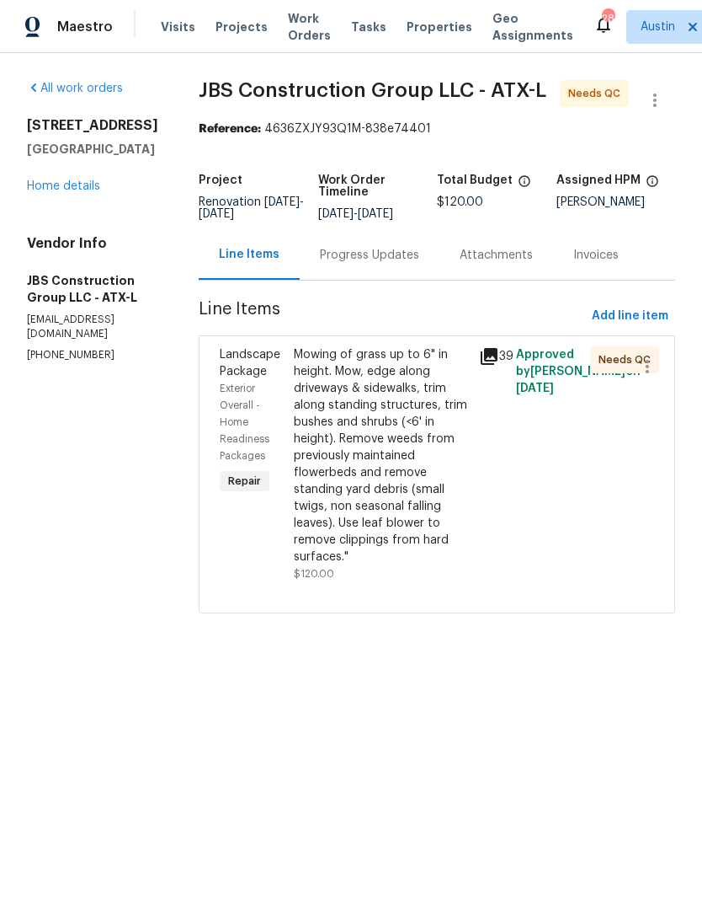
click at [331, 392] on div "Mowing of grass up to 6" in height. Mow, edge along driveways & sidewalks, trim…" at bounding box center [381, 464] width 185 height 246
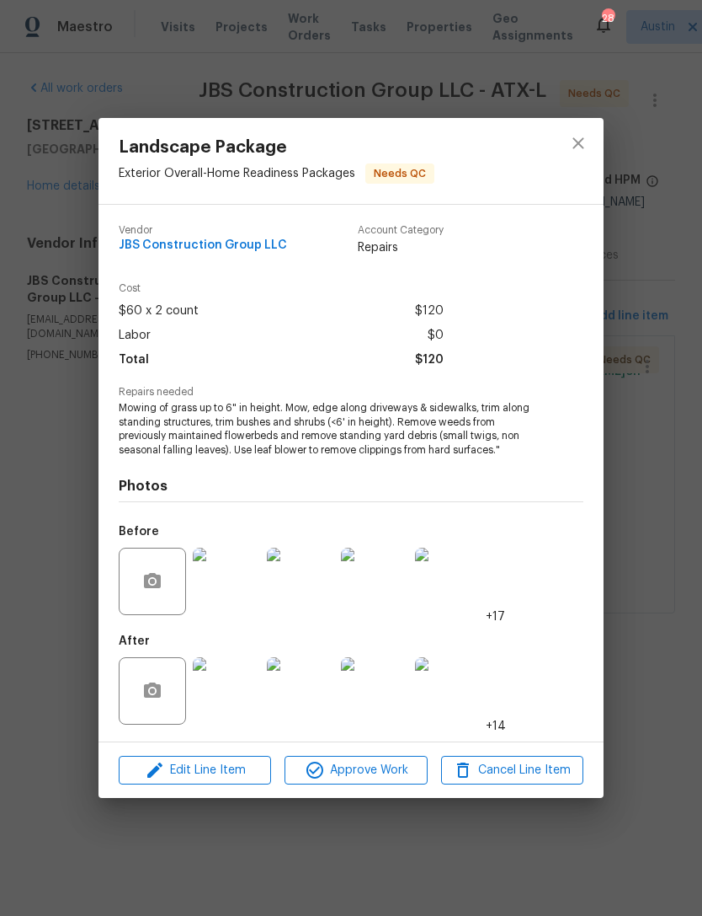
click at [227, 582] on img at bounding box center [226, 580] width 67 height 67
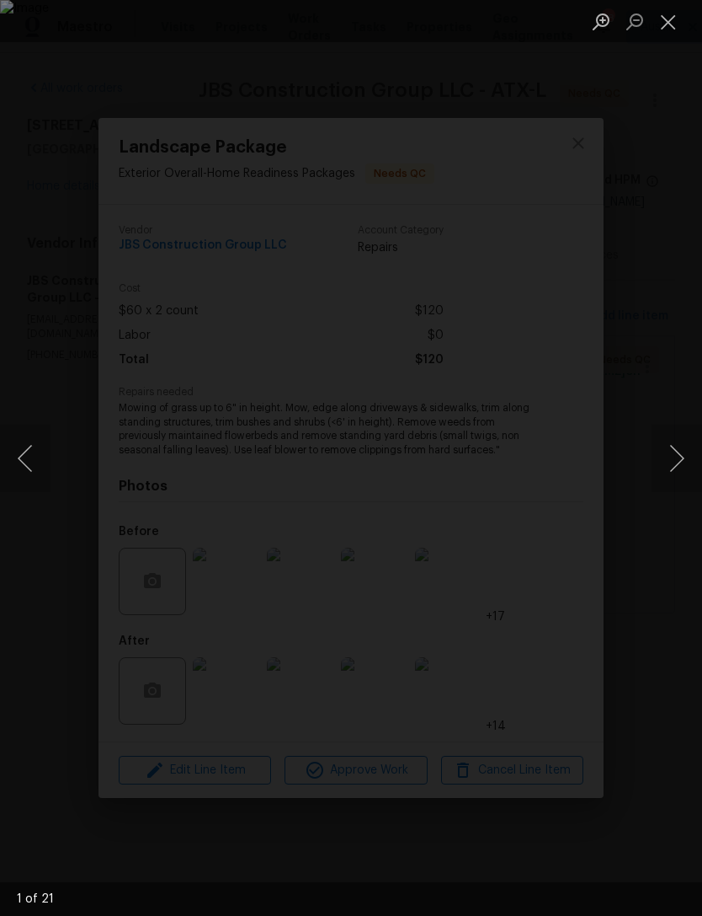
click at [619, 440] on img "Lightbox" at bounding box center [351, 458] width 702 height 916
click at [627, 447] on div "Lightbox" at bounding box center [351, 458] width 702 height 916
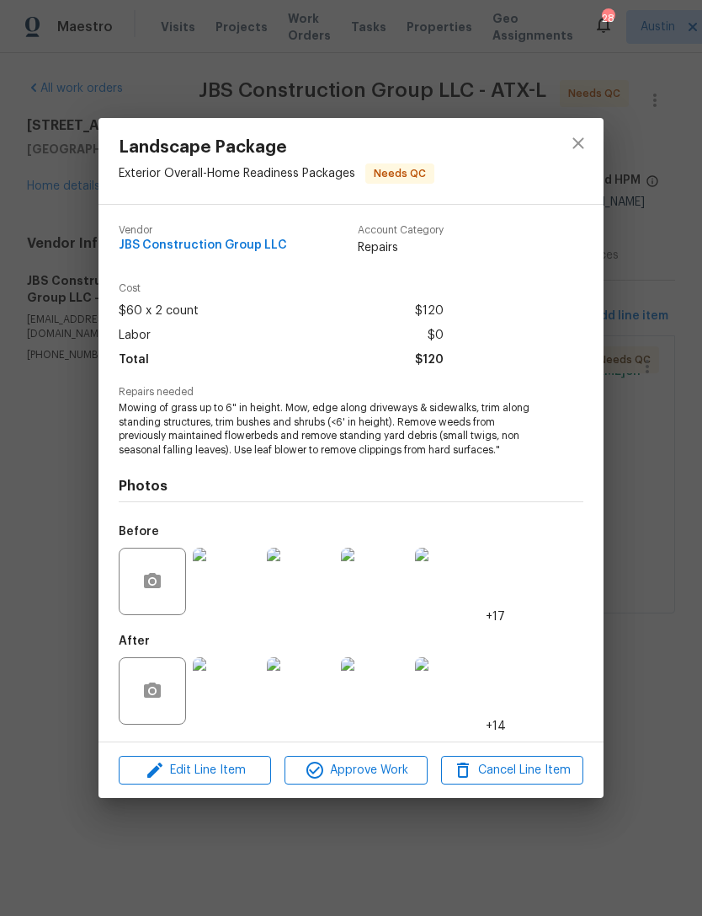
click at [366, 689] on img at bounding box center [374, 690] width 67 height 67
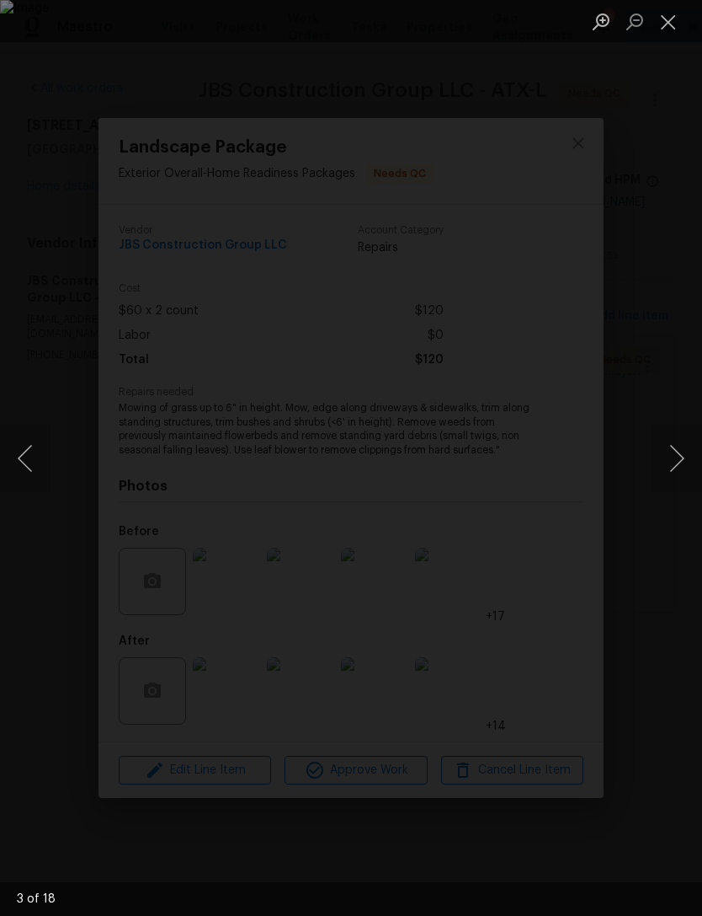
click at [674, 455] on button "Next image" at bounding box center [677, 457] width 51 height 67
click at [462, 671] on div "Lightbox" at bounding box center [351, 458] width 702 height 916
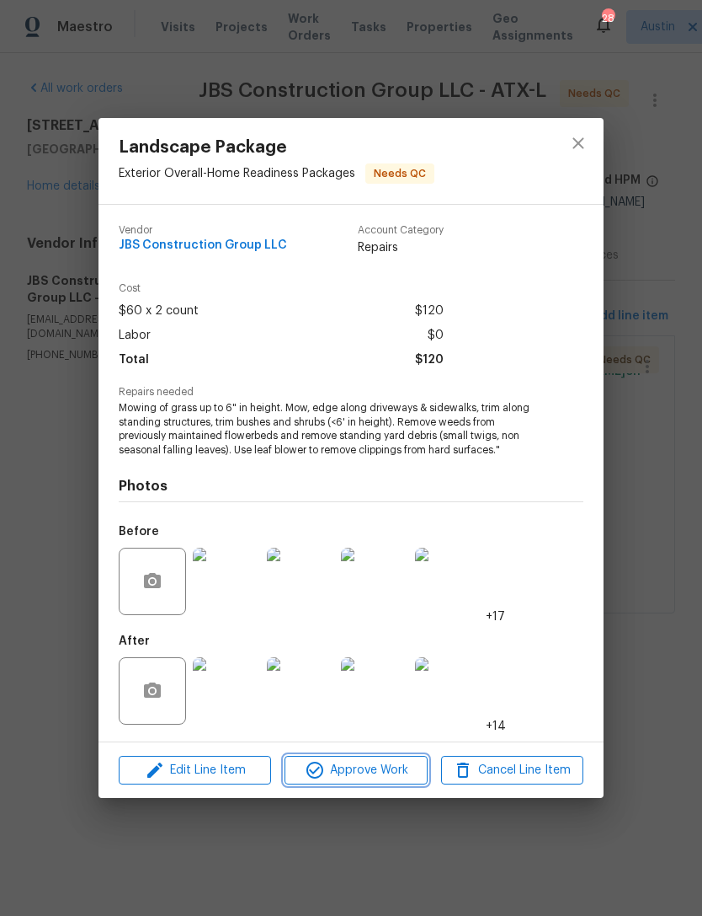
click at [353, 782] on button "Approve Work" at bounding box center [356, 769] width 142 height 29
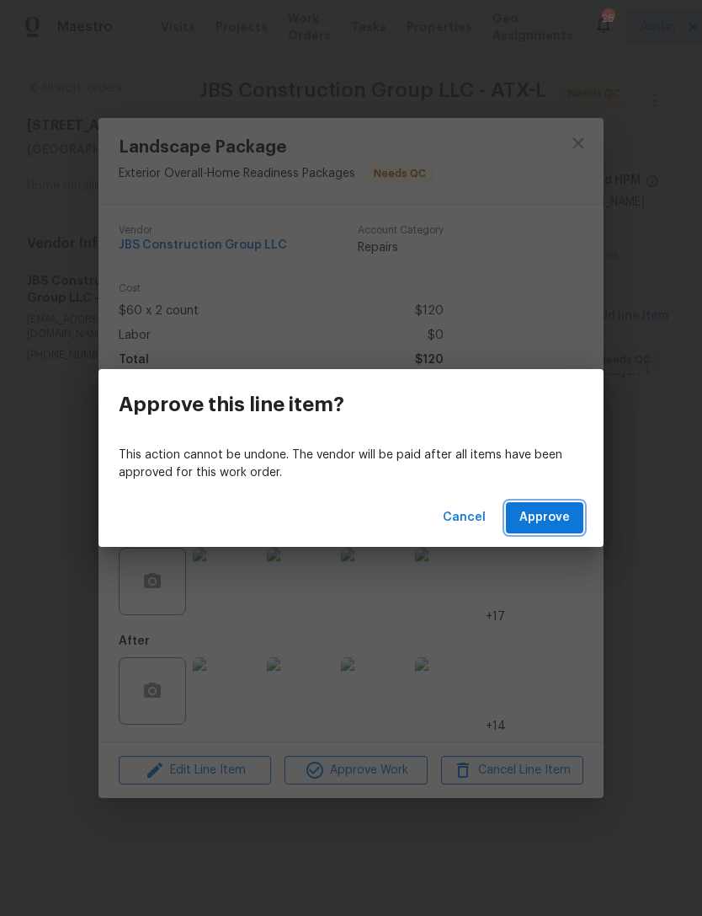
click at [517, 513] on button "Approve" at bounding box center [544, 517] width 77 height 31
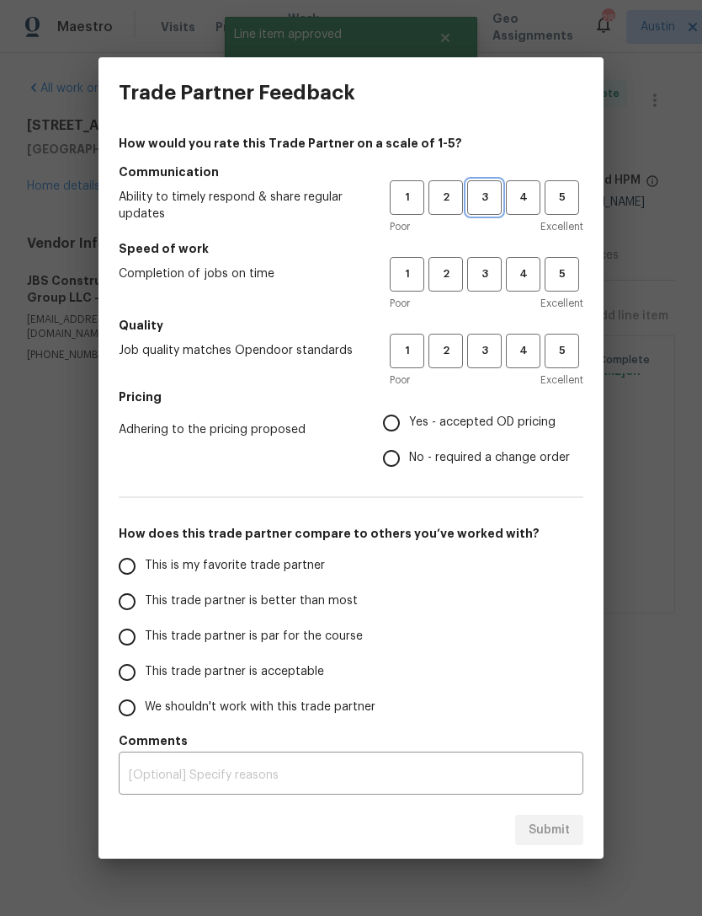
click at [480, 196] on span "3" at bounding box center [484, 197] width 31 height 19
click at [499, 277] on span "3" at bounding box center [484, 273] width 31 height 19
click at [477, 355] on span "3" at bounding box center [484, 350] width 31 height 19
click at [388, 434] on input "Yes - accepted OD pricing" at bounding box center [391, 422] width 35 height 35
radio input "true"
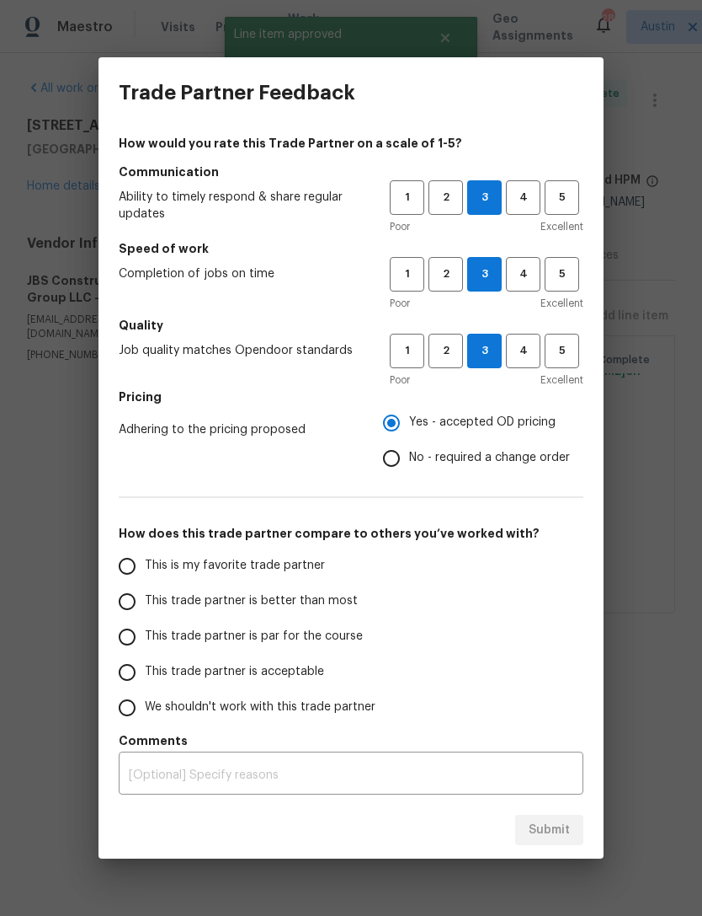
click at [173, 645] on span "This trade partner is par for the course" at bounding box center [254, 636] width 218 height 18
click at [145, 645] on input "This trade partner is par for the course" at bounding box center [126, 636] width 35 height 35
click at [548, 830] on span "Submit" at bounding box center [549, 830] width 41 height 21
radio input "true"
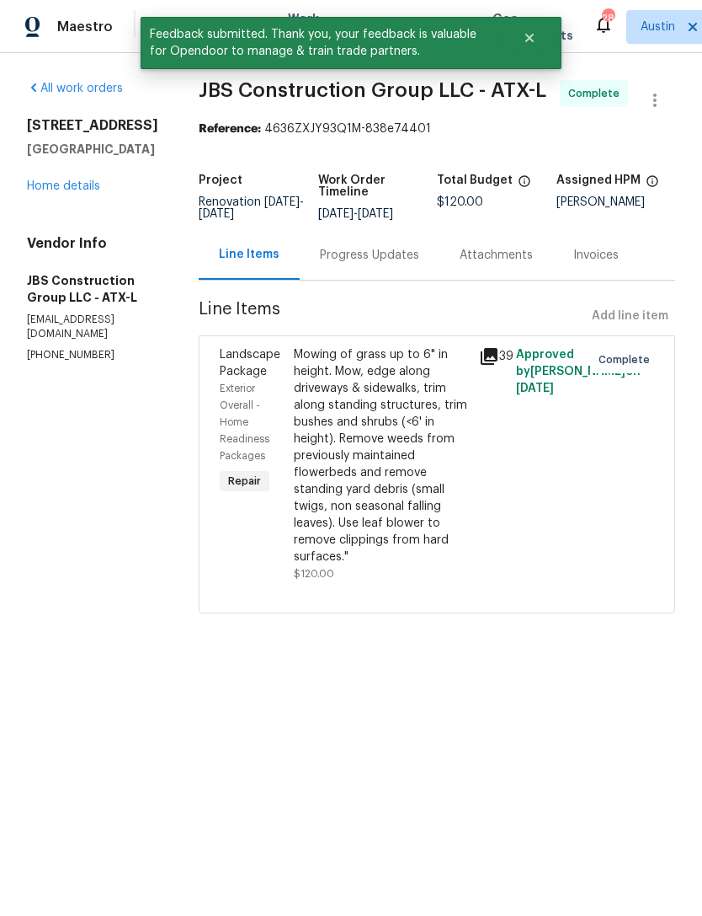
click at [48, 181] on link "Home details" at bounding box center [63, 186] width 73 height 12
